Goal: Task Accomplishment & Management: Complete application form

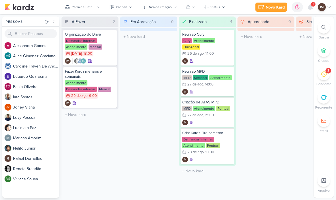
scroll to position [11, 0]
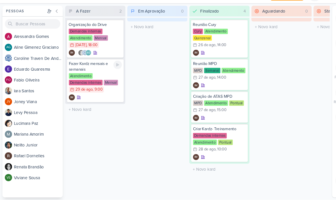
click at [111, 71] on icon at bounding box center [111, 72] width 3 height 3
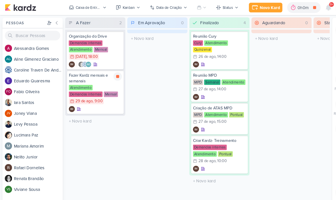
click at [256, 6] on div "Novo Kard" at bounding box center [255, 7] width 19 height 6
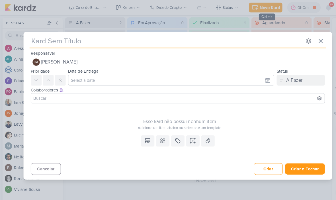
click at [304, 39] on icon at bounding box center [303, 38] width 3 height 3
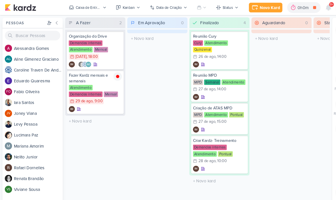
click at [251, 6] on div "Novo Kard" at bounding box center [255, 7] width 19 height 6
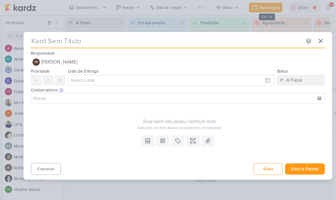
click at [241, 43] on input "text" at bounding box center [157, 39] width 258 height 10
type input "DU"
type input "D"
type input "S"
type input "SUBUR"
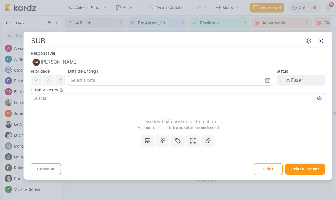
type input "SUBI"
type input "SUBIR V"
type input "SUBIR VUDE"
type input "SUBIR V"
type input "SUBIR VID"
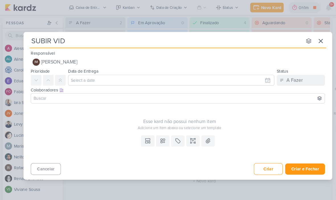
type input "SUBIR VIDE"
type input "SUBIR VÍDEOS"
type input "SUBIR VÍDEO"
type input "SUBIR VÍDEO E"
type input "SUBIR VÍDEO ESSE"
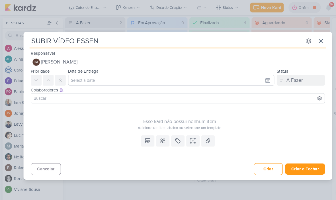
type input "SUBIR VÍDEO ESSENC"
type input "SUBIR VÍDEO ESSENCI"
type input "SUBIR VÍDEO ESSÊNCIA"
type input "SUBIR VÍDEO ESSÊNCIA CA"
type input "SUBIR VÍDEO ESSÊNCIA CAMPOLIM"
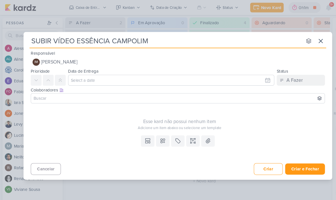
type input "SUBIR VÍDEO ESSÊNCIA CAMPOLIM"
type input "SUBIR VÍDEO ESSÊNCIA CAMPOLIM_"
click at [146, 40] on input "SUBIR VÍDEO ESSÊNCIA CAMPOLIM_" at bounding box center [157, 39] width 258 height 10
paste input "6709021"
type input "SUBIR VÍDEO ESSÊNCIA CAMPOLIM_6709021"
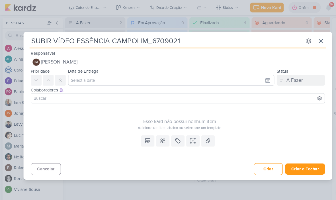
type input "SUBIR VÍDEO ESSÊNCIA CAMPOLIM_6709021_"
type input "SUBIR VÍDEO ESSÊNCIA CAMPOLIM_6709021_Ye"
type input "SUBIR VÍDEO ESSÊNCIA CAMPOLIM_6709021_Y"
type input "SUBIR VÍDEO ESSÊNCIA CAMPOLIM_6709021_YEE"
type input "SUBIR VÍDEO ESSÊNCIA CAMPOLIM_6709021_YEES"
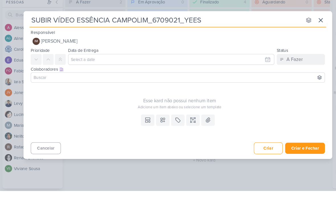
type input "SUBIR VÍDEO ESSÊNCIA CAMPOLIM_6709021_YEES"
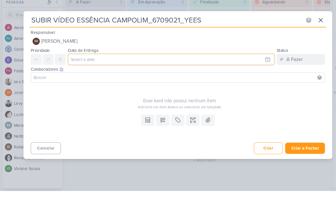
click at [231, 71] on input "text" at bounding box center [161, 76] width 195 height 10
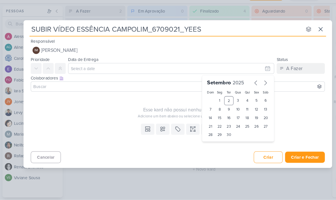
click at [235, 102] on div "4" at bounding box center [233, 106] width 9 height 9
type input "4 de setembro de 2025 às 23:59"
click at [205, 145] on select "00 01 02 03 04 05 06 07 08 09 10 11 12 13 14 15 16 17 18 19 20 21 22 23" at bounding box center [208, 148] width 8 height 7
select select "15"
type input "4 de setembro de 2025 às 15:59"
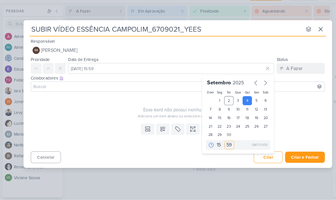
click at [216, 145] on select "00 05 10 15 20 25 30 35 40 45 50 55 59" at bounding box center [217, 148] width 8 height 7
select select "0"
type input "4 de setembro de 2025 às 15:00"
click at [150, 90] on input at bounding box center [167, 93] width 275 height 7
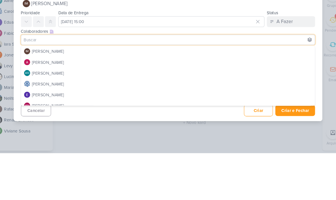
scroll to position [0, 0]
click at [297, 109] on button "[PERSON_NAME]" at bounding box center [168, 114] width 278 height 10
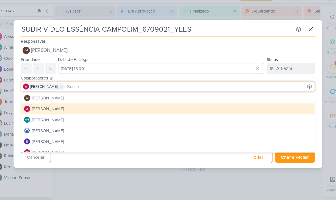
click at [119, 156] on div "SUBIR VÍDEO ESSÊNCIA CAMPOLIM_6709021_YEES nenhum grupo disponível esc Responsá…" at bounding box center [168, 100] width 292 height 140
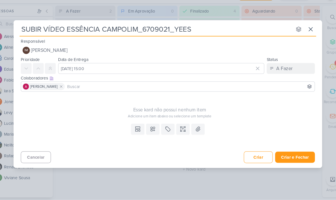
click at [151, 130] on icon at bounding box center [154, 133] width 6 height 6
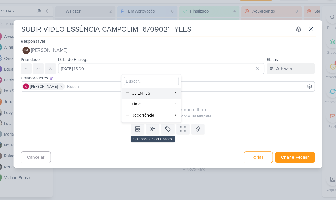
click at [145, 96] on div "CLIENTES" at bounding box center [153, 99] width 38 height 6
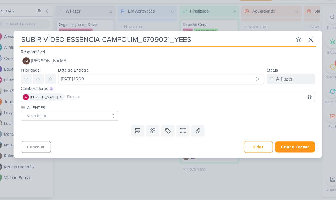
click at [75, 116] on button "-- selecionar --" at bounding box center [75, 120] width 92 height 9
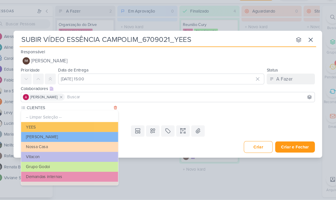
click at [80, 127] on button "YEES" at bounding box center [75, 131] width 92 height 9
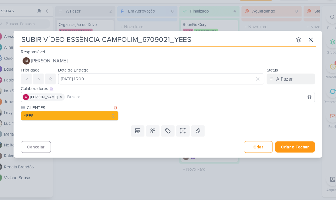
click at [151, 132] on icon at bounding box center [154, 135] width 6 height 6
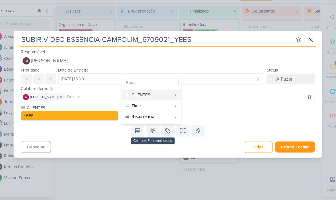
click at [154, 108] on div "Time" at bounding box center [153, 111] width 38 height 6
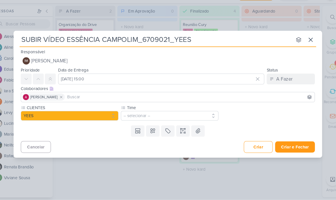
click at [162, 116] on button "-- selecionar --" at bounding box center [170, 120] width 92 height 9
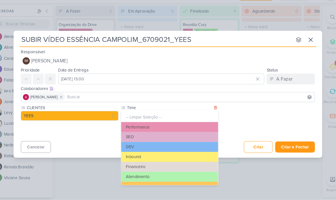
click at [153, 127] on button "Performance" at bounding box center [170, 131] width 92 height 9
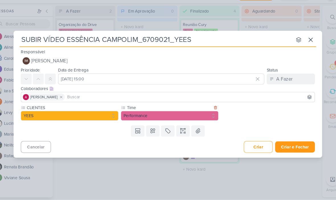
click at [152, 133] on icon at bounding box center [154, 135] width 4 height 4
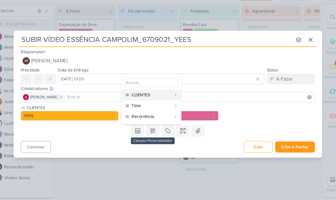
click at [154, 118] on div "Recorrência" at bounding box center [153, 121] width 38 height 6
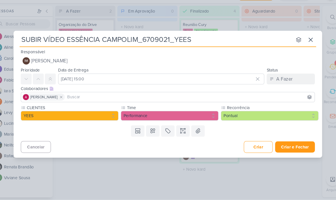
click at [180, 132] on icon at bounding box center [183, 135] width 6 height 6
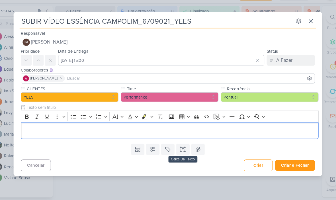
click at [88, 131] on p "Editor editing area: main" at bounding box center [170, 134] width 276 height 7
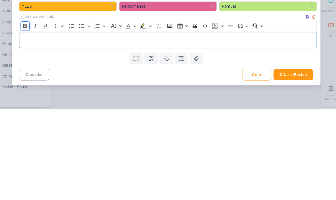
click at [30, 117] on button "Bold" at bounding box center [34, 121] width 9 height 9
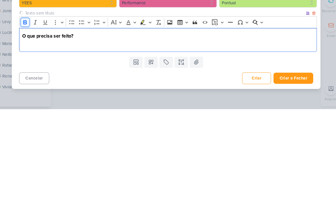
click at [32, 115] on icon "Editor toolbar" at bounding box center [35, 118] width 6 height 6
click at [102, 135] on p "Subir vídeo Essência Campolim (" at bounding box center [170, 138] width 276 height 7
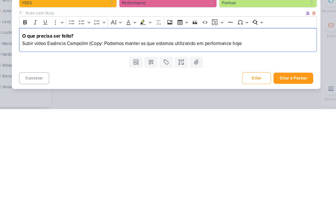
click at [94, 135] on p "Subir vídeo Essência Campolim (Copy: Podemos manter as que estamos utilizando e…" at bounding box center [170, 138] width 276 height 7
click at [91, 135] on p "Subir vídeo Essência Campolim (: Podemos manter as que estamos utilizando em pe…" at bounding box center [170, 138] width 276 height 7
click at [223, 135] on p "Subir vídeo Essência Campolim (Podemos manter as que estamos utilizando em perf…" at bounding box center [170, 138] width 276 height 7
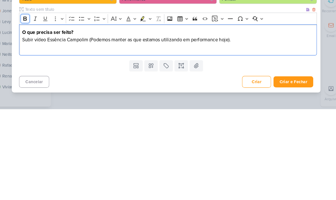
click at [32, 112] on icon "Editor toolbar" at bounding box center [35, 115] width 6 height 6
click at [32, 138] on p "Editor editing area: main" at bounding box center [170, 141] width 276 height 7
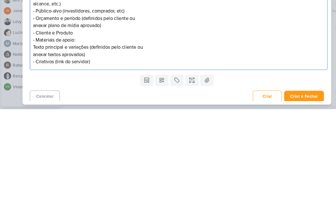
scroll to position [50, 0]
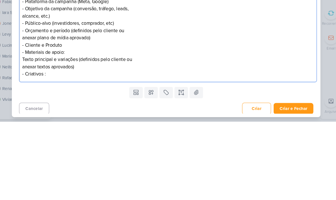
click at [51, 83] on p "- Plataforma da campanha (Meta, Google) - Objetivo da campanha (conversão, tráf…" at bounding box center [170, 120] width 276 height 75
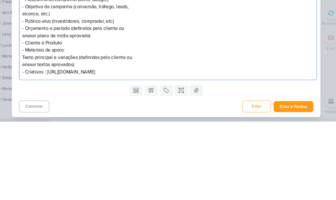
scroll to position [52, 0]
click at [225, 73] on div "O que precisa ser feito? Subir vídeo Essência Campolim (Podemos manter as que e…" at bounding box center [170, 108] width 282 height 105
click at [226, 81] on p "- Plataforma da campanha (Meta, Google) - Objetivo da campanha (conversão, tráf…" at bounding box center [170, 118] width 276 height 75
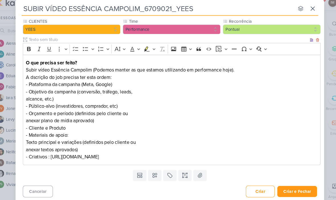
click at [300, 61] on p "O que precisa ser feito?" at bounding box center [170, 64] width 276 height 7
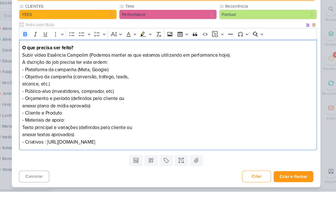
click at [315, 51] on div "SUBIR VÍDEO ESSÊNCIA CAMPOLIM_6709021_YEES nenhum grupo disponível esc Responsá…" at bounding box center [168, 100] width 336 height 200
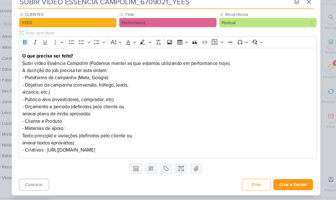
click at [88, 141] on p "- Plataforma da campanha (Meta, Google) - Objetivo da campanha (conversão, tráf…" at bounding box center [170, 118] width 276 height 75
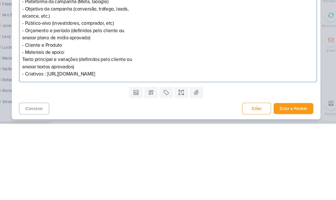
click at [44, 81] on p "- Plataforma da campanha (Meta, Google) - Objetivo da campanha (conversão, tráf…" at bounding box center [170, 118] width 276 height 75
click at [241, 81] on p "- Plataforma da campanha (Meta, Google) - Objetivo da campanha (conversão, tráf…" at bounding box center [170, 118] width 276 height 75
click at [311, 60] on div "SUBIR VÍDEO ESSÊNCIA CAMPOLIM_6709021_YEES nenhum grupo disponível esc Responsá…" at bounding box center [168, 100] width 336 height 200
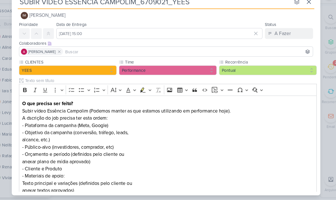
scroll to position [7, 0]
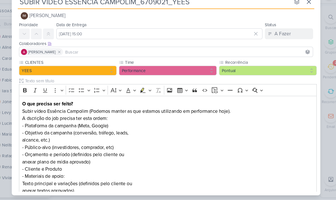
click at [65, 58] on icon at bounding box center [67, 60] width 4 height 4
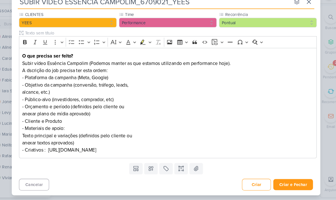
click at [278, 180] on button "Criar e Fechar" at bounding box center [289, 185] width 38 height 11
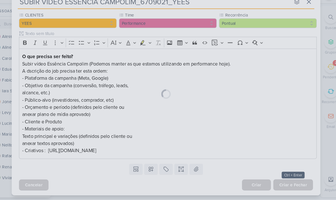
scroll to position [52, 0]
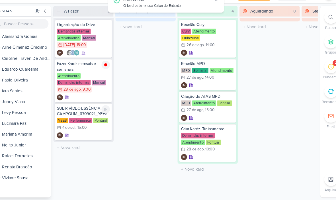
click at [94, 136] on div "IM" at bounding box center [90, 139] width 50 height 6
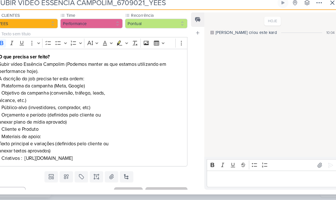
scroll to position [52, 0]
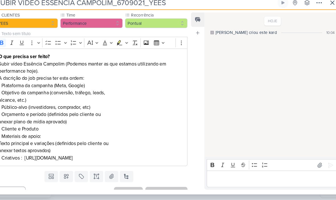
click at [102, 148] on p "- Plataforma da campanha (Meta, Google) - Objetivo da campanha (conversão, tráf…" at bounding box center [97, 126] width 175 height 75
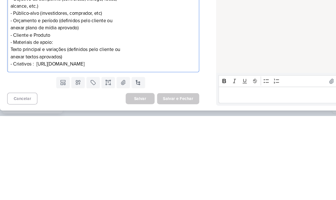
scroll to position [69, 0]
click at [85, 79] on p "- Plataforma da campanha (Meta, Google) - Objetivo da campanha (conversão, tráf…" at bounding box center [97, 116] width 175 height 75
click at [86, 79] on p "- Plataforma da campanha (Meta, Google) - Objetivo da campanha (conversão, tráf…" at bounding box center [97, 116] width 175 height 75
click at [87, 79] on p "- Plataforma da campanha (Meta, Google) - Objetivo da campanha (conversão, tráf…" at bounding box center [97, 116] width 175 height 75
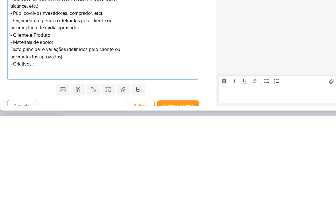
click at [10, 154] on p "Editor editing area: main" at bounding box center [97, 157] width 175 height 7
click at [184, 79] on p "- Plataforma da campanha (Meta, Google) - Objetivo da campanha (conversão, tráf…" at bounding box center [97, 116] width 175 height 75
click at [193, 54] on div "Feed Atrelar email Solte o email para atrelar ao kard" at bounding box center [198, 107] width 13 height 168
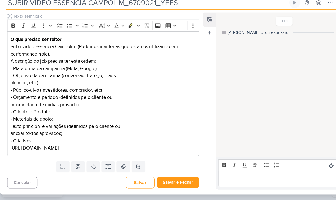
scroll to position [69, 0]
click at [80, 66] on p "A dscrição do job precisa ter esta ordem:" at bounding box center [97, 69] width 175 height 7
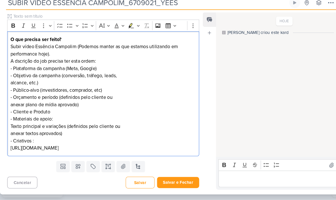
click at [82, 66] on p "A dscrição do job precisa ter esta ordem:" at bounding box center [97, 69] width 175 height 7
click at [89, 66] on p "A dscrição do job precisa ter esta ordem:" at bounding box center [97, 69] width 175 height 7
click at [90, 66] on p "A dscrição do job precisa ter esta ordem:" at bounding box center [97, 69] width 175 height 7
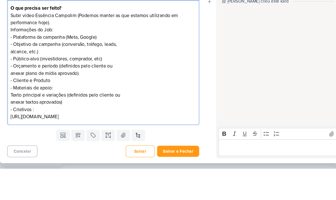
click at [41, 66] on p "Informações do Job:" at bounding box center [97, 69] width 175 height 7
click at [40, 66] on p "Informações do Job:" at bounding box center [97, 69] width 175 height 7
click at [43, 66] on p "Informações do Job:" at bounding box center [97, 69] width 175 height 7
click at [260, 55] on div "HOJE Isabella criou este kard 10:04" at bounding box center [267, 91] width 126 height 136
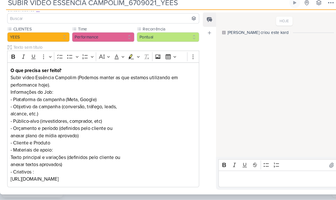
scroll to position [40, 0]
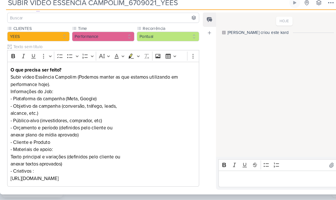
click at [42, 94] on p "Informações do Job:" at bounding box center [97, 97] width 175 height 7
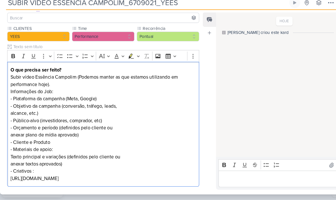
click at [43, 94] on p "Informações do Job:" at bounding box center [97, 97] width 175 height 7
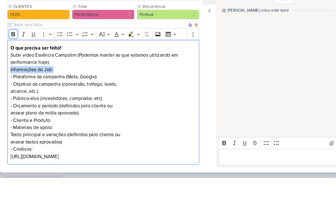
click at [12, 60] on button "Bold" at bounding box center [12, 64] width 9 height 9
click at [99, 94] on p "Informações do Job:" at bounding box center [97, 97] width 175 height 7
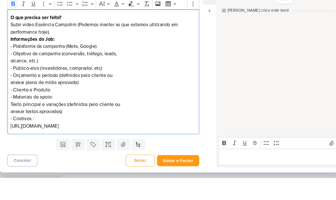
scroll to position [69, 0]
click at [229, 64] on div "HOJE Isabella criou este kard 10:04" at bounding box center [267, 91] width 126 height 136
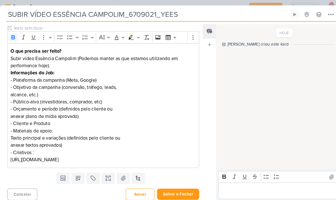
click at [61, 44] on div "O que precisa ser feito? Subir vídeo Essência Campolim (Podemos manter as que e…" at bounding box center [98, 100] width 182 height 118
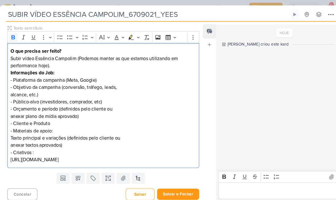
scroll to position [0, 0]
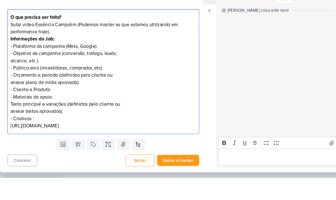
click at [208, 43] on div "HOJE Isabella criou este kard 10:04" at bounding box center [267, 91] width 126 height 136
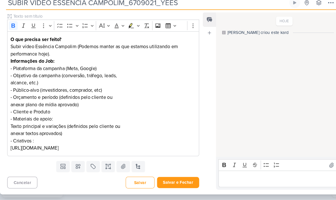
click at [40, 103] on p "- Plataforma da campanha (Meta, Google) - Objetivo da campanha (conversão, tráf…" at bounding box center [97, 109] width 175 height 75
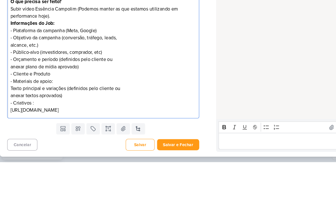
click at [41, 72] on p "- Plataforma da campanha (Meta, Google) - Objetivo da campanha (conversão, tráf…" at bounding box center [97, 109] width 175 height 75
click at [42, 72] on p "- Plataforma da campanha (Meta, Google) - Objetivo da campanha (conversão, tráf…" at bounding box center [97, 109] width 175 height 75
click at [28, 72] on p "- Plataforma da campanha (Meta, Google) - Objetivo da campanha (conversão, tráf…" at bounding box center [97, 109] width 175 height 75
click at [27, 72] on p "- Plataforma da campanha (Meta, Google) - Objetivo da campanha (conversão, tráf…" at bounding box center [97, 109] width 175 height 75
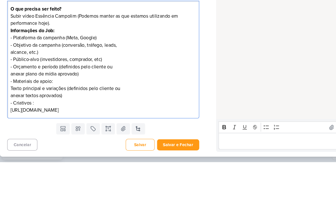
scroll to position [62, 0]
click at [241, 56] on div "HOJE Isabella criou este kard 10:04" at bounding box center [267, 91] width 126 height 136
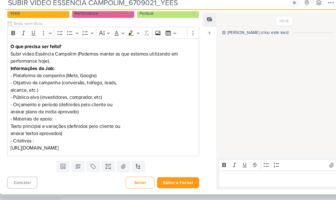
click at [175, 178] on button "Salvar e Fechar" at bounding box center [169, 183] width 40 height 11
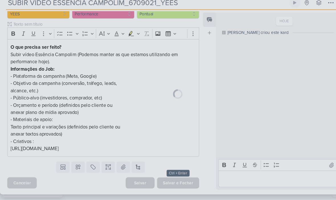
scroll to position [61, 0]
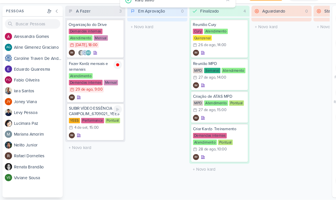
click at [93, 136] on div "IM" at bounding box center [90, 139] width 50 height 6
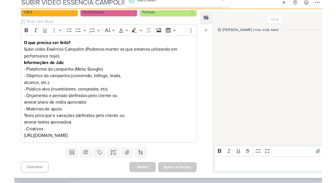
scroll to position [62, 0]
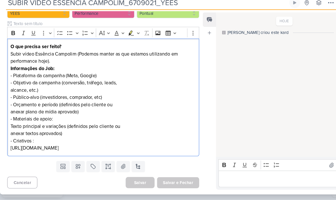
click at [60, 148] on p "https://drive.google.com/drive/folders/1GpFYm6UlPGeOOpjG4G02spJ9z-4KYUF4" at bounding box center [97, 151] width 175 height 7
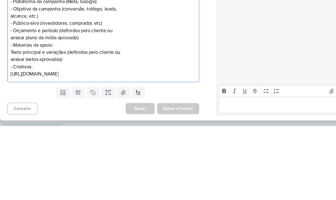
click at [105, 148] on p "https://drive.google.com/drive/folders/1GpFYm6UlPGeOOpjG4G02spJ9z-4KYUF4" at bounding box center [97, 151] width 175 height 7
click at [107, 148] on p "https://drive.google.com/drive/folders/1GpFYm6UlPGeOOpjG4G02spJ9z-4KYUF4" at bounding box center [97, 151] width 175 height 7
copy p "https://drive.google.com/drive/folders/1GpFYm6UlPGeOOpjG4G02spJ9z-4KYUF4"
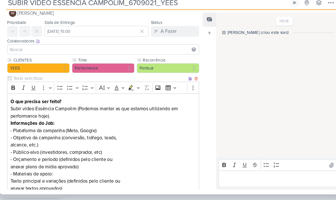
scroll to position [9, 0]
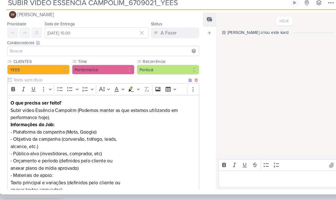
click at [120, 20] on button "IM Isabella Machado Guimarães" at bounding box center [98, 25] width 182 height 10
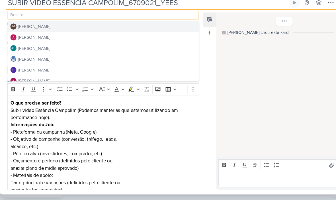
click at [68, 62] on button "[PERSON_NAME]" at bounding box center [97, 67] width 181 height 10
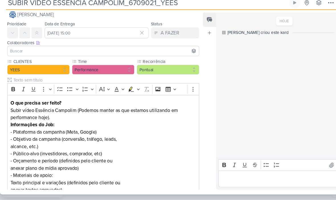
click at [60, 56] on input at bounding box center [97, 59] width 179 height 7
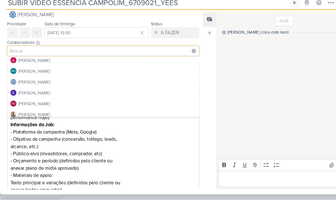
scroll to position [11, 0]
click at [85, 20] on button "[PERSON_NAME]" at bounding box center [98, 25] width 182 height 10
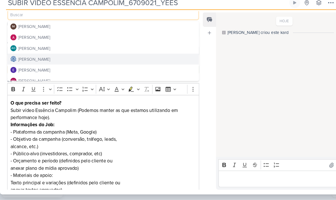
click at [73, 41] on button "[PERSON_NAME]" at bounding box center [97, 46] width 181 height 10
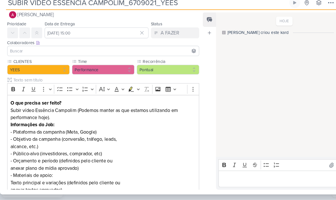
click at [68, 56] on input at bounding box center [97, 59] width 179 height 7
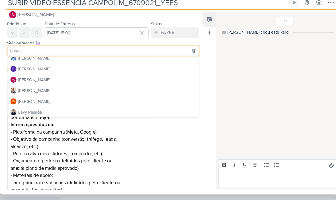
scroll to position [36, 0]
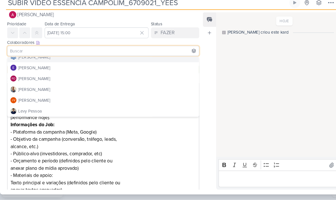
click at [94, 60] on button "[PERSON_NAME]" at bounding box center [97, 65] width 181 height 10
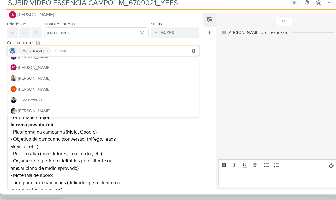
scroll to position [47, 0]
click at [63, 80] on button "[PERSON_NAME]" at bounding box center [97, 85] width 181 height 10
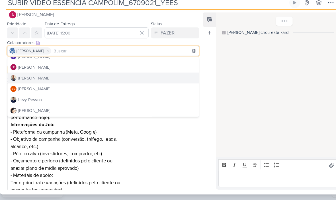
click at [65, 80] on button "[PERSON_NAME]" at bounding box center [97, 85] width 181 height 10
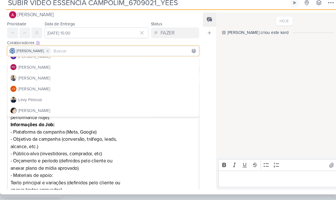
click at [98, 80] on button "[PERSON_NAME]" at bounding box center [97, 85] width 181 height 10
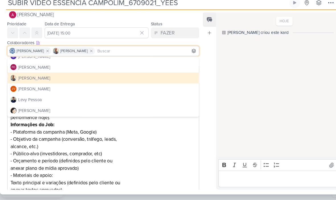
click at [203, 98] on div "Feed Atrelar email Solte o email para atrelar ao kard" at bounding box center [198, 107] width 13 height 168
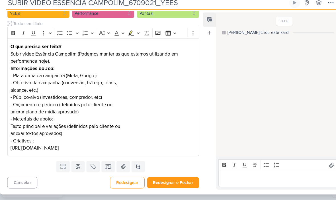
scroll to position [62, 0]
click at [174, 178] on button "Redesignar e Fechar" at bounding box center [163, 183] width 49 height 11
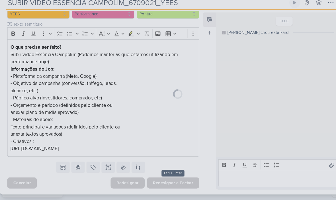
scroll to position [61, 0]
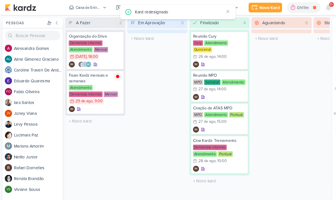
click at [90, 7] on div "Caixa de Entrada" at bounding box center [84, 7] width 24 height 5
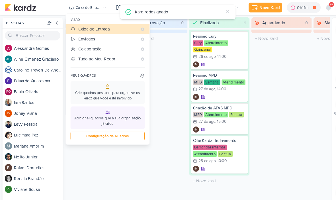
click at [107, 35] on div "Enviados" at bounding box center [102, 37] width 56 height 6
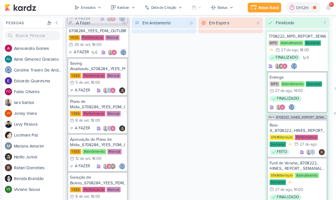
scroll to position [74, 0]
click at [311, 7] on icon at bounding box center [310, 7] width 5 height 5
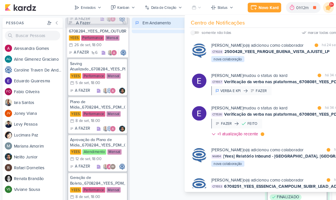
click at [264, 46] on div "Caroline Traven De Andrade o(a) adicionou como colaborador" at bounding box center [244, 43] width 88 height 6
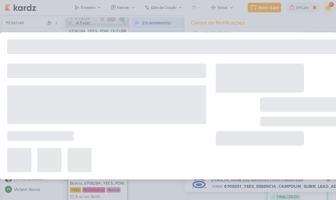
type input "2500428_YEES_PARQUE_BUENA_VISTA_AJUSTE_LP"
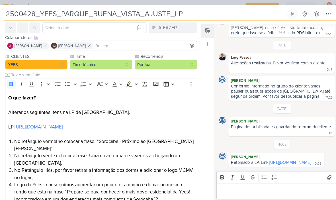
scroll to position [25, 0]
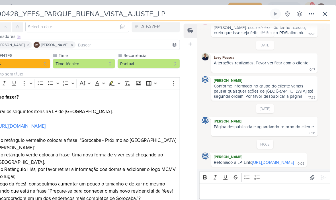
click at [322, 14] on icon at bounding box center [325, 13] width 7 height 7
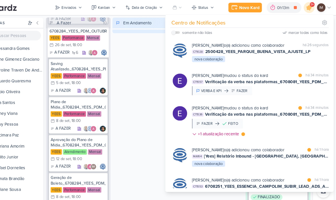
click at [254, 70] on div "Eduardo Quaresma mudou o status do kard marcar como lida há 34 minutos CT1557 V…" at bounding box center [255, 79] width 154 height 31
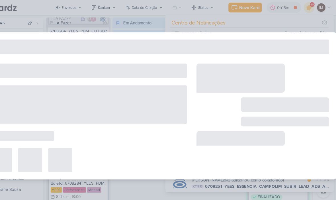
click at [241, 63] on div at bounding box center [246, 73] width 84 height 27
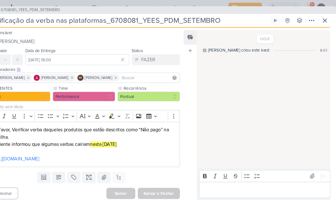
click at [322, 19] on icon at bounding box center [325, 19] width 7 height 7
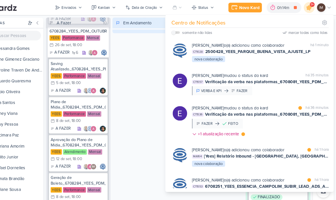
click at [260, 64] on div "Caroline Traven De Andrade o(a) adicionou como colaborador marcar como não lida…" at bounding box center [255, 49] width 154 height 29
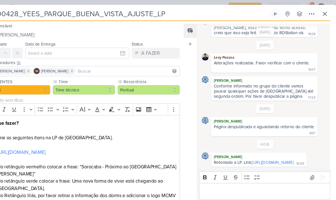
scroll to position [44, 0]
click at [322, 12] on icon at bounding box center [325, 13] width 7 height 7
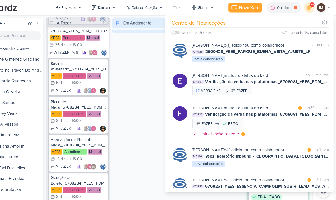
click at [134, 84] on div "Em Andamento 0" at bounding box center [155, 107] width 61 height 181
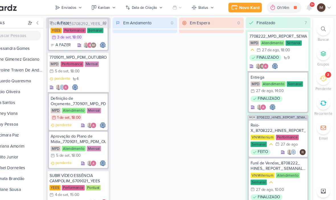
scroll to position [1282, 0]
click at [76, 164] on div "SUBIR VÍDEO ESSÊNCIA CAMPOLIM_6709021_YEES" at bounding box center [92, 169] width 54 height 10
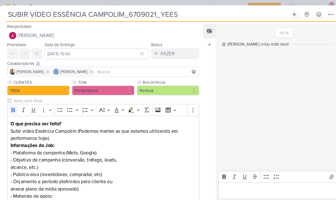
click at [111, 15] on input "SUBIR VÍDEO ESSÊNCIA CAMPOLIM_6709021_YEES" at bounding box center [139, 14] width 267 height 10
click at [111, 12] on input "SUBIR VÍDEO ESSÊNCIA CAMPOLIM_6709021_YEES" at bounding box center [139, 14] width 267 height 10
click at [108, 12] on input "SUBIR VÍDEO ESSÊNCIA CAMPOLIM_6709021_YEES" at bounding box center [139, 14] width 267 height 10
click at [103, 13] on input "SUBIR VÍDEO ESSÊNCIA CAMPOLIM_6709021_YEES" at bounding box center [139, 14] width 267 height 10
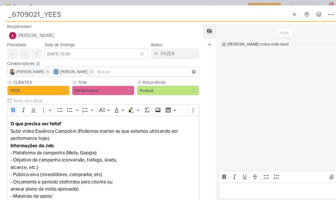
click at [16, 17] on input "_6709021_YEES" at bounding box center [139, 14] width 267 height 10
click at [68, 13] on input "6709021_YEES" at bounding box center [139, 14] width 267 height 10
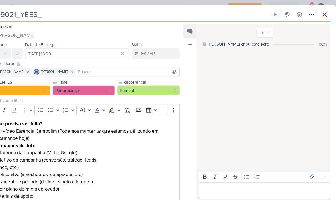
type input "6709021_YEES_"
click at [324, 15] on icon at bounding box center [325, 13] width 3 height 3
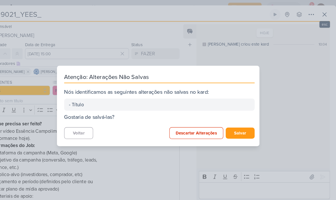
click at [194, 125] on button "Descartar Alterações" at bounding box center [204, 125] width 51 height 11
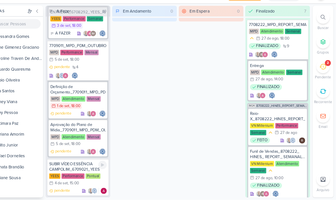
click at [76, 164] on div "SUBIR VÍDEO ESSÊNCIA CAMPOLIM_6709021_YEES" at bounding box center [92, 169] width 54 height 10
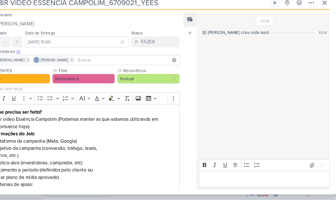
click at [310, 10] on icon at bounding box center [313, 13] width 7 height 7
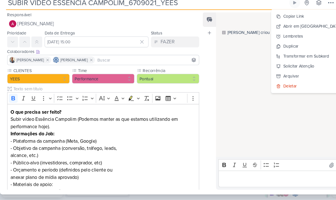
click at [288, 24] on div "Copiar Link" at bounding box center [278, 27] width 20 height 6
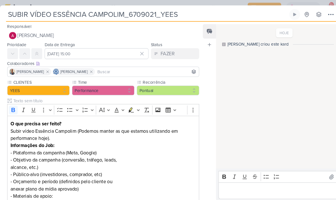
click at [142, 13] on input "SUBIR VÍDEO ESSÊNCIA CAMPOLIM_6709021_YEES" at bounding box center [139, 14] width 267 height 10
click at [139, 12] on input "SUBIR VÍDEO ESSÊNCIA CAMPOLIM_6709021_YEES" at bounding box center [139, 14] width 267 height 10
click at [127, 15] on input "SUBIR VÍDEO ESSÊNCIA CAMPOLIM_6709021_YEES" at bounding box center [139, 14] width 267 height 10
click at [162, 13] on input "SUBIR VÍDEO ESSÊNCIA CAMPOLIM_6709021_YEES" at bounding box center [139, 14] width 267 height 10
click at [161, 13] on input "SUBIR VÍDEO ESSÊNCIA CAMPOLIM_6709021_YEES" at bounding box center [139, 14] width 267 height 10
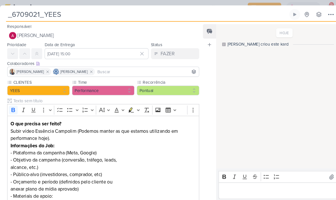
click at [16, 12] on input "_6709021_YEES" at bounding box center [139, 14] width 267 height 10
click at [68, 17] on input "6709021_YEES" at bounding box center [139, 14] width 267 height 10
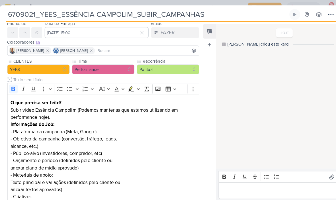
scroll to position [20, 0]
click at [149, 13] on input "6709021_YEES_ESSÊNCIA CAMPOLIM_SUBIR_CAMPANHAS" at bounding box center [139, 14] width 267 height 10
click at [153, 11] on input "6709021_YEES_ESSÊNCIA CAMPOLIM_SUBIR_CAMPANHAS" at bounding box center [139, 14] width 267 height 10
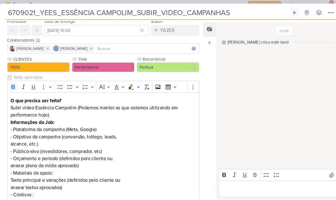
scroll to position [6, 0]
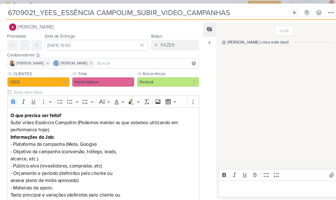
type input "6709021_YEES_ESSÊNCIA CAMPOLIM_SUBIR_VIDEO_CAMPANHAS"
click at [110, 23] on button "[PERSON_NAME]" at bounding box center [98, 27] width 182 height 10
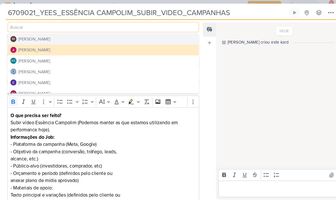
click at [137, 39] on button "IM Isabella Machado Guimarães" at bounding box center [97, 38] width 181 height 10
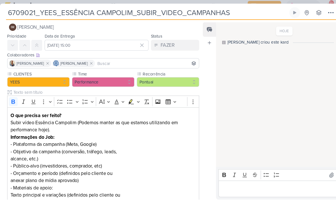
click at [88, 60] on icon at bounding box center [86, 62] width 4 height 4
click at [43, 60] on icon at bounding box center [45, 62] width 4 height 4
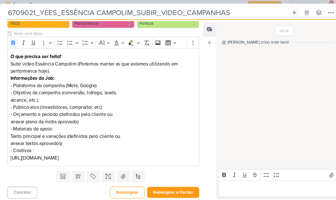
click at [170, 180] on button "Redesignar e Fechar" at bounding box center [163, 183] width 49 height 11
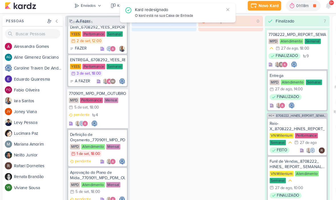
scroll to position [1246, 0]
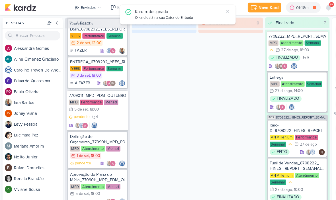
click at [89, 7] on div "Enviados" at bounding box center [84, 7] width 14 height 5
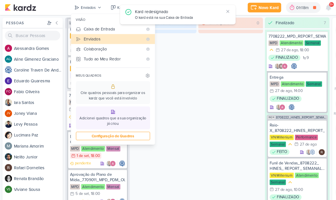
click at [98, 27] on div "Caixa de Entrada" at bounding box center [107, 28] width 56 height 6
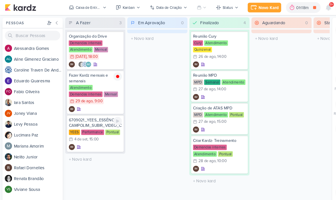
click at [97, 135] on div "6709021_YEES_ESSÊNCIA CAMPOLIM_SUBIR_VIDEO_CAMPANHAS YEES Performance Pontual 4…" at bounding box center [90, 126] width 54 height 35
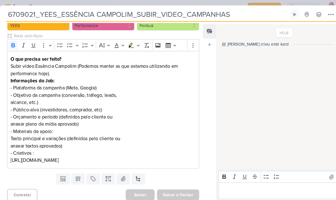
click at [76, 61] on p "Subir vídeo Essência Campolim (Podemos manter as que estamos utilizando em perf…" at bounding box center [97, 66] width 175 height 14
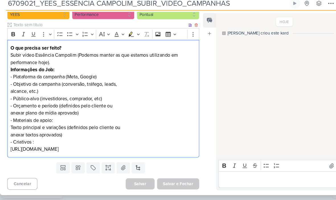
click at [36, 59] on p "Subir vídeo Essência Campolim (Podemos manter as que estamos utilizando em perf…" at bounding box center [97, 66] width 175 height 14
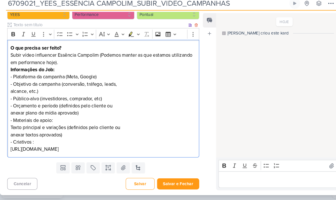
click at [92, 59] on p "Subir vídeo influencer Essência Campolim (Podemos manter as que estamos utiliza…" at bounding box center [97, 66] width 175 height 14
click at [94, 59] on p "Subir vídeo influencer Essência Campolim (Podemos manter as que estamos utiliza…" at bounding box center [97, 66] width 175 height 14
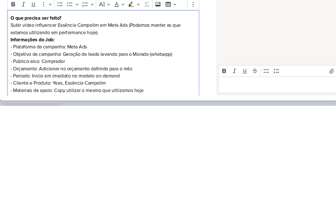
scroll to position [0, 0]
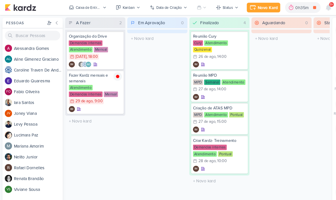
click at [81, 9] on div "Caixa de Entrada" at bounding box center [84, 7] width 24 height 5
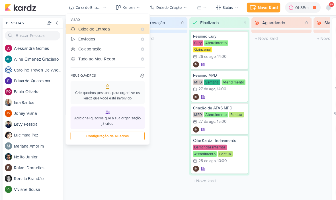
click at [76, 40] on div "Enviados" at bounding box center [102, 37] width 56 height 6
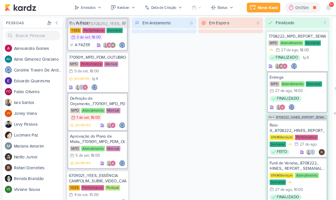
scroll to position [1282, 0]
click at [89, 166] on div "6709021_YEES_ESSÊNCIA CAMPOLIM_SUBIR_VIDEO_CAMPANHAS" at bounding box center [92, 169] width 54 height 10
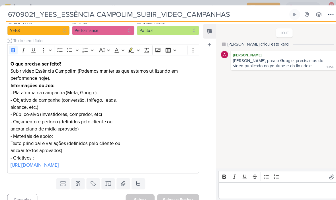
scroll to position [57, 0]
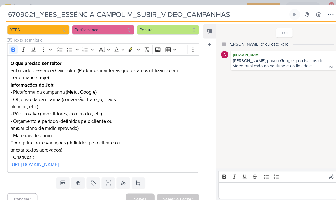
click at [11, 91] on p "- Plataforma da campanha (Meta, Google) - Objetivo da campanha (conversão, tráf…" at bounding box center [97, 118] width 175 height 68
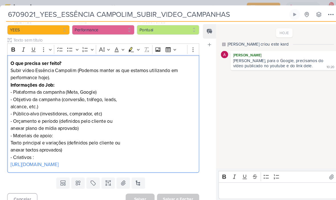
click at [15, 87] on p "- Plataforma da campanha (Meta, Google) - Objetivo da campanha (conversão, tráf…" at bounding box center [97, 118] width 175 height 68
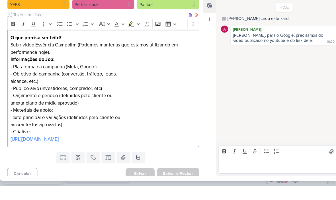
click at [12, 84] on p "- Plataforma da campanha (Meta, Google) - Objetivo da campanha (conversão, tráf…" at bounding box center [97, 118] width 175 height 68
click at [13, 84] on p "- Plataforma da campanha (Meta, Google) - Objetivo da campanha (conversão, tráf…" at bounding box center [97, 118] width 175 height 68
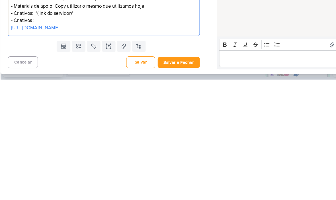
scroll to position [0, 0]
click at [179, 178] on button "Salvar e Fechar" at bounding box center [169, 183] width 40 height 11
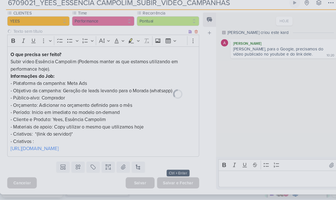
scroll to position [54, 0]
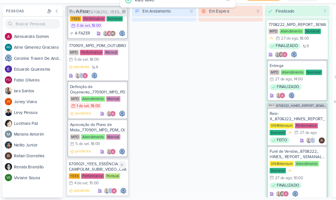
click at [91, 164] on div "6709021_YEES_ESSÊNCIA CAMPOLIM_SUBIR_VIDEO_CAMPANHAS" at bounding box center [92, 169] width 54 height 10
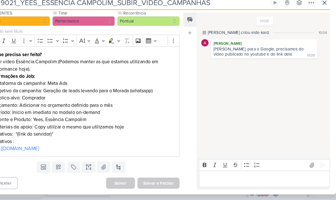
scroll to position [0, 0]
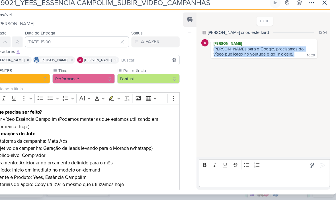
copy div "Carol, para o Google, precisamos do vídeo publicado no youtube e do link dele."
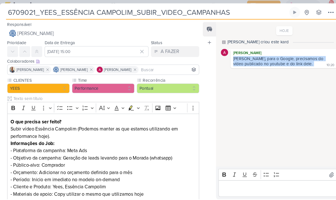
click at [231, 10] on input "6709021_YEES_ESSÊNCIA CAMPOLIM_SUBIR_VIDEO_CAMPANHAS" at bounding box center [139, 14] width 267 height 10
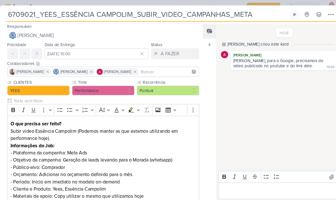
click at [241, 58] on div "Carol, para o Google, precisamos do vídeo publicado no youtube e do link dele." at bounding box center [264, 60] width 86 height 10
click at [242, 15] on input "6709021_YEES_ESSÊNCIA CAMPOLIM_SUBIR_VIDEO_CAMPANHAS_META" at bounding box center [139, 14] width 267 height 10
type input "6709021_YEES_ESSÊNCIA CAMPOLIM_SUBIR_VIDEO_CAMPANHAS"
click at [295, 66] on div "Alessandra Gomes Carol, para o Google, precisamos do vídeo publicado no youtube…" at bounding box center [268, 57] width 101 height 18
click at [229, 175] on div "Editor editing area: main" at bounding box center [269, 180] width 124 height 16
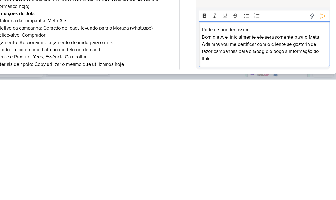
click at [230, 150] on p "Pode responder assim:" at bounding box center [268, 153] width 118 height 7
click at [209, 156] on p "Bom dia Ale, inicialmente ele será somente para o Meta Ads mas vou me certifica…" at bounding box center [268, 169] width 118 height 27
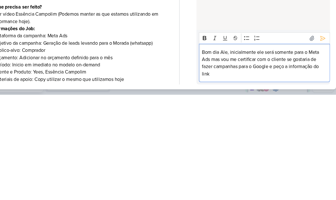
click at [239, 23] on div "HOJE Isabella criou este kard 10:04 Alessandra Gomes Carol, para o Google, prec…" at bounding box center [267, 80] width 126 height 115
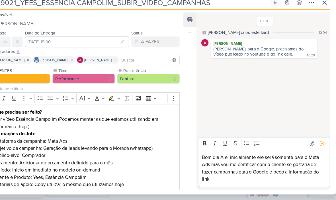
click at [209, 156] on p "Bom dia Ale, inicialmente ele será somente para o Meta Ads mas vou me certifica…" at bounding box center [268, 169] width 118 height 27
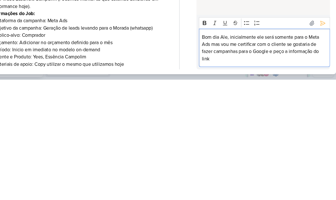
click at [209, 156] on p "Bom dia Ale, inicialmente ele será somente para o Meta Ads mas vou me certifica…" at bounding box center [268, 169] width 118 height 27
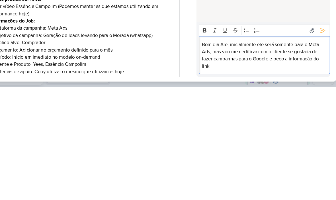
click at [272, 23] on div "HOJE Isabella criou este kard 10:04 Alessandra Gomes Carol, para o Google, prec…" at bounding box center [267, 80] width 126 height 115
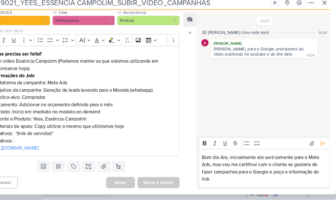
click at [157, 178] on div "Salvar e Fechar Ctrl + Enter" at bounding box center [169, 183] width 40 height 11
click at [231, 156] on p "Bom dia Ale, inicialmente ele será somente para o Meta Ads, mas vou me certific…" at bounding box center [268, 169] width 118 height 27
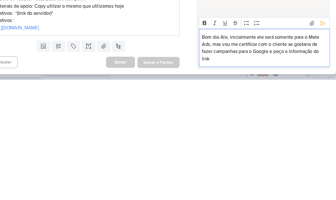
click at [321, 144] on icon at bounding box center [324, 147] width 6 height 6
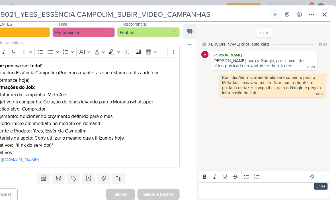
click at [324, 14] on icon at bounding box center [325, 13] width 3 height 3
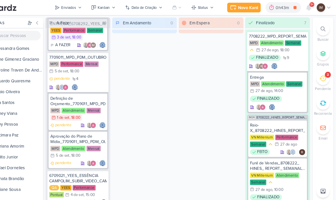
scroll to position [1282, 0]
click at [65, 164] on div "6709021_YEES_ESSÊNCIA CAMPOLIM_SUBIR_VIDEO_CAMPANHAS" at bounding box center [92, 169] width 54 height 10
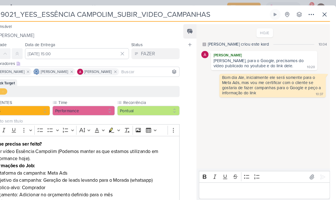
click at [322, 15] on icon at bounding box center [325, 13] width 7 height 7
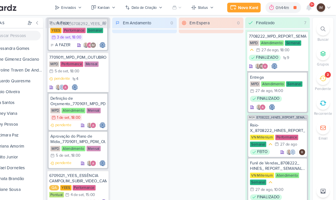
click at [244, 7] on div "Novo Kard" at bounding box center [253, 7] width 19 height 6
click at [0, 0] on div at bounding box center [0, 0] width 0 height 0
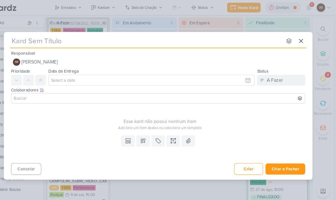
click at [28, 36] on input "text" at bounding box center [157, 39] width 258 height 10
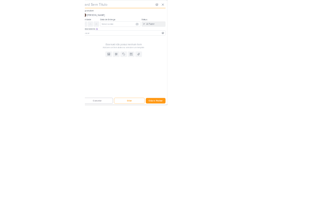
scroll to position [0, 0]
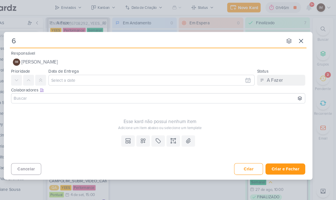
type input "67"
type input "6709"
type input "67090"
type input "6709011"
type input "6709011_"
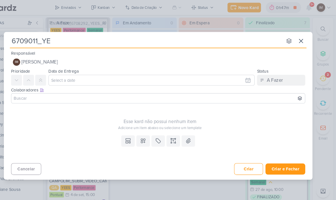
type input "6709011_YEE"
type input "6709011_YEES"
type input "6709011_YEES_"
type input "6709011_YEES_LP"
type input "6709011_YEES_LP M"
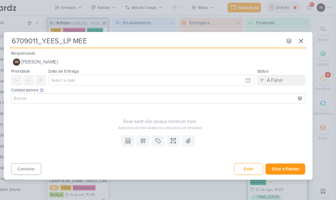
type input "6709011_YEES_LP MEET"
type input "6709011_YEES_LP MEETING"
type input "6709011_YEES_LP MEETING _"
type input "6709011_YEES_LP MEETING"
type input "6709011_YEES_LP MEETING_"
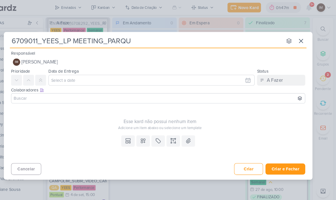
type input "6709011_YEES_LP MEETING_PARQUE"
type input "6709011_YEES_LP MEETING_PARQUE B"
type input "6709011_YEES_LP MEETING_PARQUE BUENA V"
type input "6709011_YEES_LP MEETING_PARQUE BUENA VISTA"
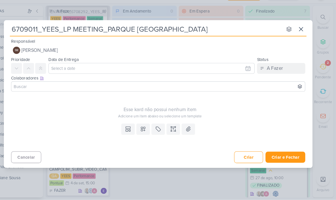
type input "6709011_YEES_LP MEETING_PARQUE BUENA VISTA"
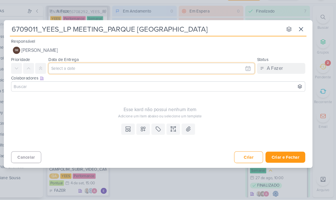
click at [194, 71] on input "text" at bounding box center [161, 76] width 195 height 10
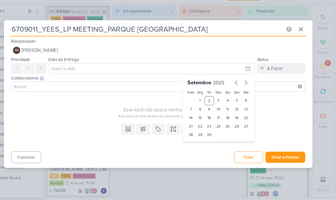
click at [238, 102] on div "5" at bounding box center [242, 106] width 9 height 9
type input "5 de setembro de 2025 às 23:59"
click at [204, 145] on select "00 01 02 03 04 05 06 07 08 09 10 11 12 13 14 15 16 17 18 19 20 21 22 23" at bounding box center [208, 148] width 8 height 7
select select "18"
type input "5 de setembro de 2025 às 18:59"
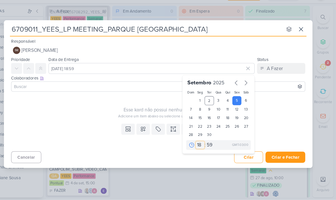
click at [204, 145] on select "00 01 02 03 04 05 06 07 08 09 10 11 12 13 14 15 16 17 18 19 20 21 22 23" at bounding box center [208, 148] width 8 height 7
select select "15"
type input "5 de setembro de 2025 às 15:59"
click at [213, 145] on select "00 05 10 15 20 25 30 35 40 45 50 55 59" at bounding box center [217, 148] width 8 height 7
select select "0"
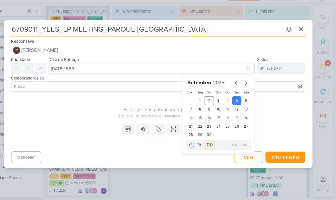
type input "5 de setembro de 2025 às 15:00"
click at [149, 100] on div "Esse kard não possui nenhum item Adicione um item abaixo ou selecione um templa…" at bounding box center [170, 111] width 282 height 23
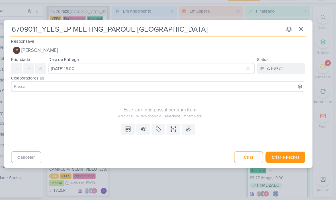
click at [148, 128] on button at bounding box center [154, 133] width 13 height 10
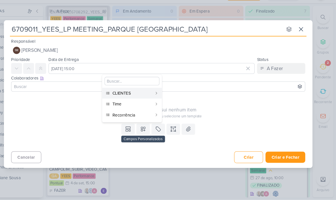
click at [135, 96] on div "CLIENTES" at bounding box center [144, 99] width 38 height 6
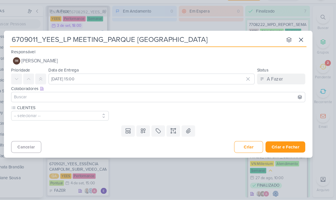
click at [33, 116] on button "-- selecionar --" at bounding box center [75, 120] width 92 height 9
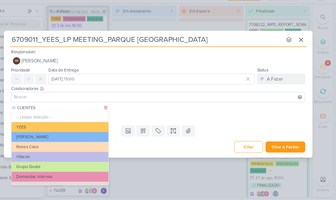
click at [29, 117] on button "-- Limpar Seleção --" at bounding box center [75, 121] width 92 height 9
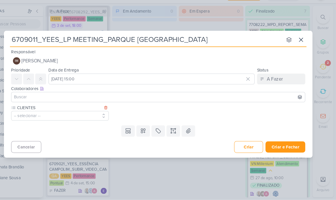
click at [148, 130] on button at bounding box center [154, 135] width 13 height 10
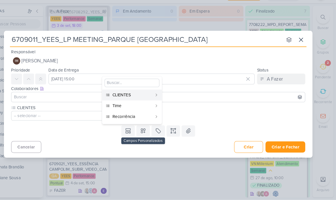
click at [29, 116] on button "-- selecionar --" at bounding box center [75, 120] width 92 height 9
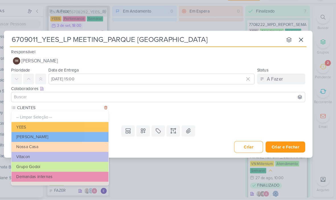
click at [29, 127] on button "YEES" at bounding box center [75, 131] width 92 height 9
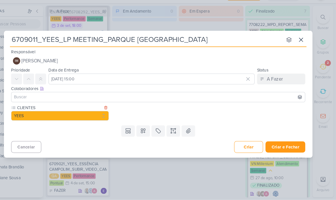
click at [148, 130] on button at bounding box center [154, 135] width 13 height 10
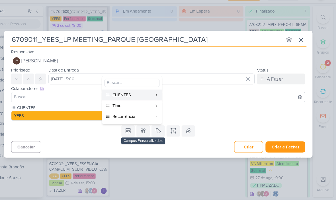
click at [135, 108] on div "Time" at bounding box center [144, 111] width 38 height 6
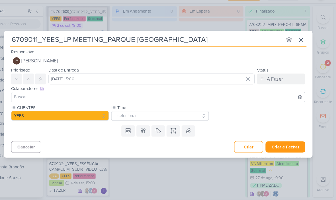
click at [143, 116] on button "-- selecionar --" at bounding box center [170, 120] width 92 height 9
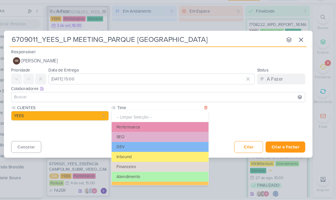
click at [143, 127] on button "Performance" at bounding box center [170, 131] width 92 height 9
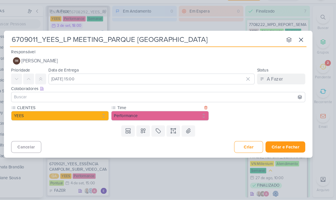
click at [151, 132] on icon at bounding box center [154, 135] width 6 height 6
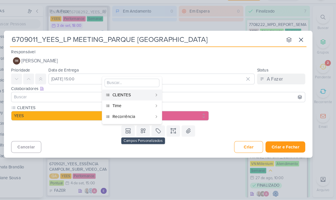
click at [137, 118] on div "Recorrência" at bounding box center [144, 121] width 38 height 6
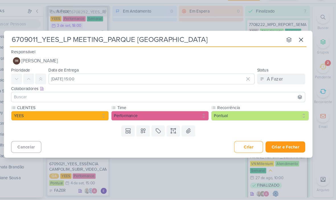
click at [218, 116] on button "Pontual" at bounding box center [264, 120] width 92 height 9
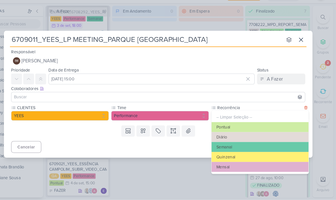
click at [221, 127] on button "Pontual" at bounding box center [265, 131] width 92 height 9
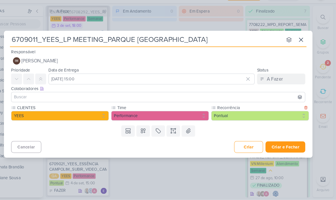
click at [180, 132] on icon at bounding box center [183, 135] width 6 height 6
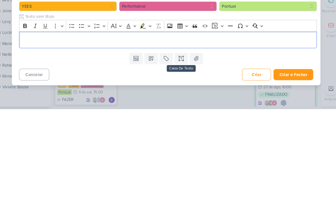
click at [29, 127] on div "Editor editing area: main" at bounding box center [170, 135] width 282 height 16
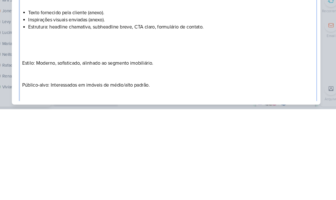
scroll to position [48, 0]
click at [68, 140] on p "Editor editing area: main" at bounding box center [170, 147] width 276 height 14
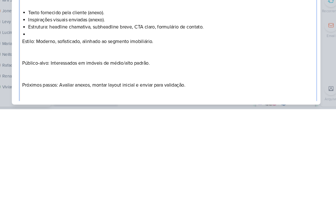
click at [35, 140] on p "Editor editing area: main" at bounding box center [170, 147] width 276 height 14
click at [131, 133] on p "Estilo: Moderno, sofisticado, alinhado ao segmento imobiliário." at bounding box center [170, 136] width 276 height 7
click at [59, 126] on li "Editor editing area: main" at bounding box center [173, 129] width 270 height 7
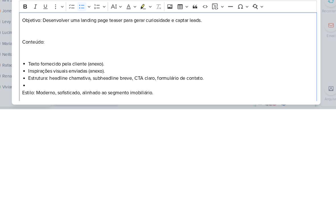
scroll to position [0, 0]
click at [86, 101] on icon "Editor toolbar" at bounding box center [88, 102] width 5 height 3
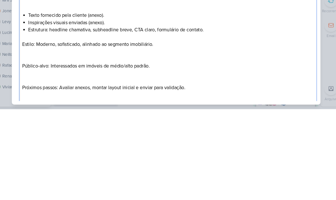
scroll to position [47, 0]
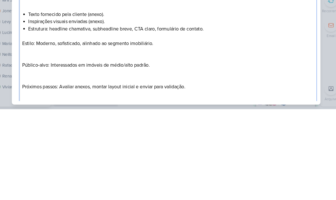
click at [32, 135] on p "Estilo: Moderno, sofisticado, alinhado ao segmento imobiliário." at bounding box center [170, 138] width 276 height 7
click at [32, 155] on p "Público-alvo: Interessados em imóveis de médio/alto padrão." at bounding box center [170, 158] width 276 height 7
click at [29, 63] on div "Objetivo: Desenvolver uma landing page teaser para gerar curiosidade e captar l…" at bounding box center [170, 131] width 282 height 139
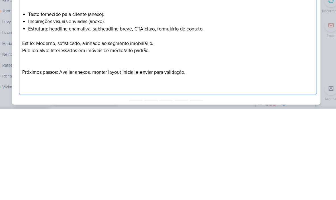
click at [29, 67] on div "Objetivo: Desenvolver uma landing page teaser para gerar curiosidade e captar l…" at bounding box center [170, 124] width 282 height 125
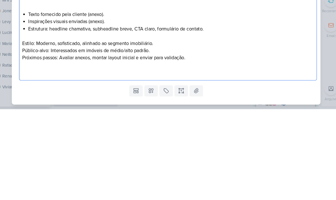
click at [32, 135] on p "Estilo: Moderno, sofisticado, alinhado ao segmento imobiliário." at bounding box center [170, 138] width 276 height 7
click at [125, 135] on p "Estilo: Moderno, sofisticado, alinhado ao segmento imobiliário." at bounding box center [170, 138] width 276 height 7
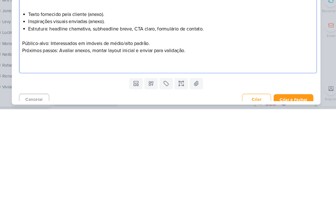
click at [29, 62] on div "Objetivo: Desenvolver uma landing page teaser para gerar curiosidade e captar l…" at bounding box center [170, 114] width 282 height 105
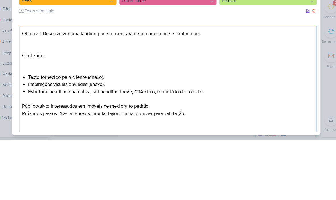
scroll to position [17, 0]
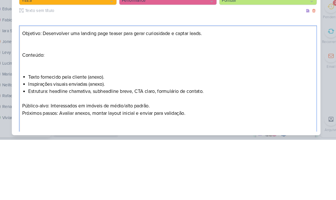
click at [32, 124] on p "Editor editing area: main" at bounding box center [170, 131] width 276 height 14
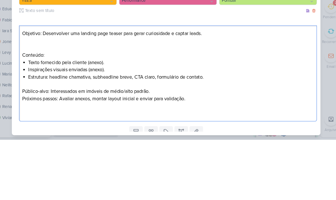
click at [32, 103] on p "Editor editing area: main" at bounding box center [170, 110] width 276 height 14
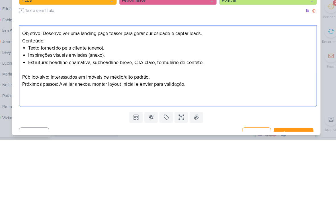
click at [36, 96] on p "Objetivo: Desenvolver uma landing page teaser para gerar curiosidade e captar l…" at bounding box center [170, 99] width 276 height 7
click at [39, 96] on p "Objetivo: Desenvolver uma landing page teaser para gerar curiosidade e captar l…" at bounding box center [170, 99] width 276 height 7
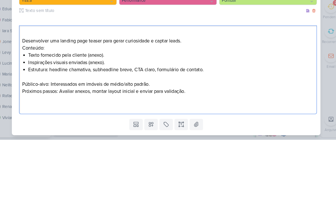
click at [29, 92] on div "Desenvolver uma landing page teaser para gerar curiosidade e captar leads. Cont…" at bounding box center [170, 134] width 282 height 84
click at [32, 96] on p "O que fazer?" at bounding box center [170, 99] width 276 height 7
click at [52, 96] on p "O que fazer?" at bounding box center [170, 99] width 276 height 7
click at [46, 96] on p "O que precisa ser feito?" at bounding box center [170, 99] width 276 height 7
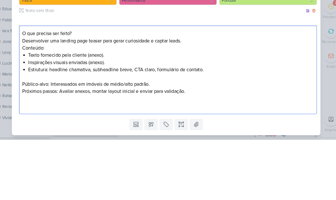
click at [42, 96] on p "O que precisa ser feito?" at bounding box center [170, 99] width 276 height 7
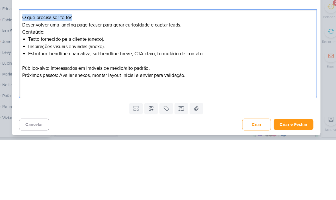
scroll to position [32, 0]
click at [307, 40] on div "6709011_YEES_LP MEETING_PARQUE BUENA VISTA nenhum grupo disponível esc Responsá…" at bounding box center [168, 100] width 336 height 200
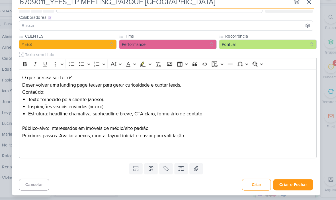
click at [32, 81] on p "O que precisa ser feito?" at bounding box center [170, 84] width 276 height 7
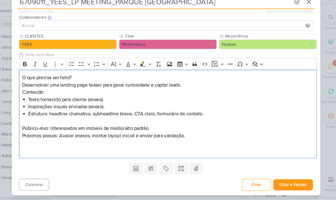
click at [32, 81] on p "O que precisa ser feito?" at bounding box center [170, 84] width 276 height 7
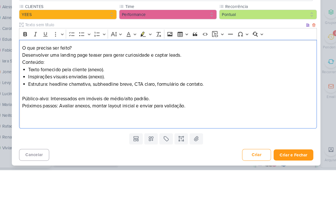
click at [48, 81] on p "O que precisa ser feito?" at bounding box center [170, 84] width 276 height 7
click at [47, 81] on p "O que precisa ser feito?" at bounding box center [170, 84] width 276 height 7
click at [43, 81] on p "O que precisa ser feito?" at bounding box center [170, 84] width 276 height 7
click at [33, 70] on icon "Editor toolbar" at bounding box center [34, 72] width 3 height 4
click at [270, 88] on p "Desenvolver uma landing page teaser para gerar curiosidade e captar leads." at bounding box center [170, 91] width 276 height 7
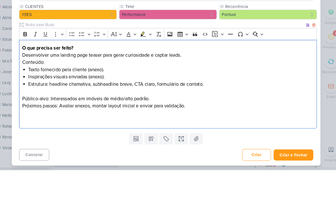
click at [81, 88] on p "Desenvolver uma landing page teaser para gerar curiosidade e captar leads." at bounding box center [170, 91] width 276 height 7
click at [80, 88] on p "Desenvolver uma landing page teaser para gerar curiosidade e captar leads." at bounding box center [170, 91] width 276 height 7
click at [76, 88] on p "Desenvolver um LP teaser para gerar curiosidade e captar leads." at bounding box center [170, 91] width 276 height 7
click at [196, 88] on p "Desenvolver um LP teaser do Parque BUENA VISTA para gerar curiosidade e captar …" at bounding box center [170, 91] width 276 height 7
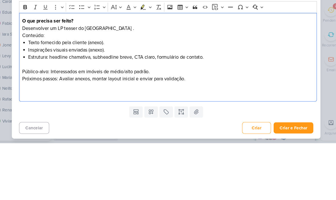
click at [184, 102] on li "Texto fornecido pela cliente (anexo)." at bounding box center [173, 105] width 270 height 7
click at [190, 102] on li "Texto fornecido pela cliente (anexo)." at bounding box center [173, 105] width 270 height 7
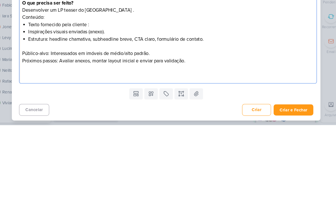
click at [29, 77] on div "O que precisa ser feito? Desenvolver um LP teaser do Parque BUENA VISTA . Conte…" at bounding box center [170, 119] width 282 height 84
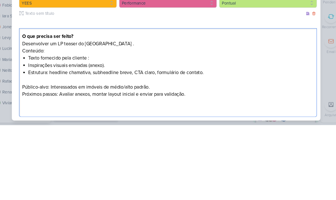
scroll to position [0, 0]
click at [29, 97] on div at bounding box center [170, 102] width 282 height 11
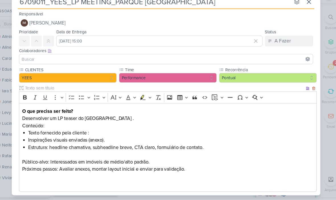
click at [32, 161] on p "Público-alvo: Interessados em imóveis de médio/alto padrão." at bounding box center [170, 164] width 276 height 7
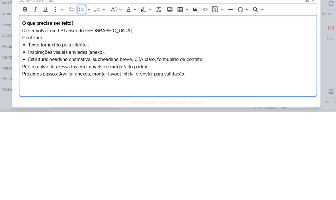
click at [86, 100] on icon "Editor toolbar" at bounding box center [89, 103] width 6 height 6
click at [32, 161] on p "Próximos passos: Avaliar anexos, montar layout inicial e enviar para validação." at bounding box center [170, 164] width 276 height 7
click at [86, 101] on icon "Editor toolbar" at bounding box center [88, 102] width 5 height 3
click at [94, 133] on li "Texto fornecido pela cliente :" at bounding box center [173, 136] width 270 height 7
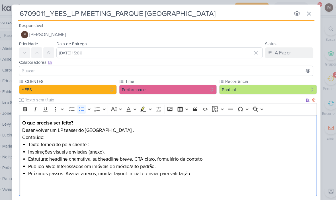
click at [28, 9] on input "6709011_YEES_LP MEETING_PARQUE BUENA VISTA" at bounding box center [157, 13] width 258 height 10
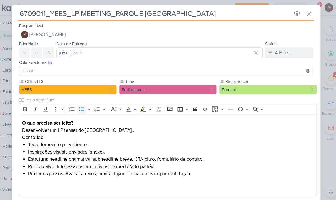
click at [28, 11] on input "6709011_YEES_LP MEETING_PARQUE BUENA VISTA" at bounding box center [157, 13] width 258 height 10
click at [28, 8] on input "6709011_YEES_LP MEETING_PARQUE BUENA VISTA" at bounding box center [157, 13] width 258 height 10
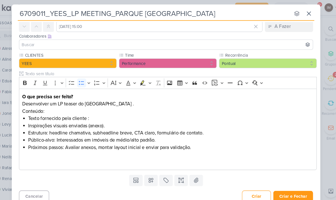
scroll to position [25, 0]
click at [91, 114] on li "Texto fornecido pela cliente :" at bounding box center [173, 112] width 270 height 7
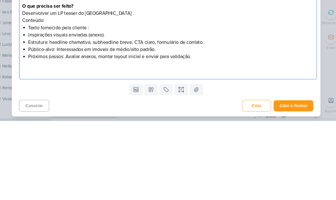
click at [73, 109] on li "Texto fornecido pela cliente :" at bounding box center [173, 112] width 270 height 7
click at [71, 109] on li "Texto fornecido pela cliente :" at bounding box center [173, 112] width 270 height 7
click at [38, 109] on li "Texto fornecido pela cliente :" at bounding box center [173, 112] width 270 height 7
click at [33, 102] on p "Informações do Job:" at bounding box center [170, 105] width 276 height 7
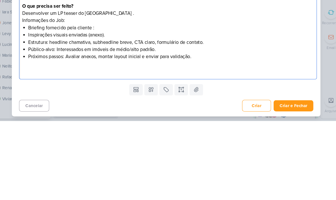
click at [32, 102] on p "Informações do Job:" at bounding box center [170, 105] width 276 height 7
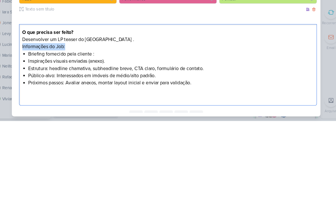
scroll to position [0, 0]
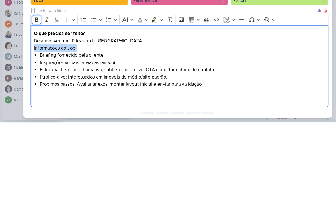
click at [34, 101] on icon "Editor toolbar" at bounding box center [34, 103] width 3 height 4
click at [49, 140] on li "Inspirações visuais enviadas (anexo)." at bounding box center [173, 143] width 270 height 7
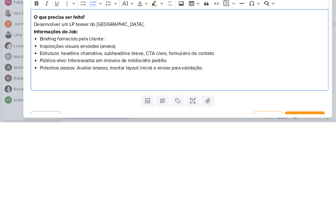
scroll to position [16, 0]
click at [80, 125] on li "Inspirações visuais enviadas (anexo)." at bounding box center [173, 128] width 270 height 7
click at [86, 118] on li "Briefing fornecido pela cliente :" at bounding box center [173, 121] width 270 height 7
click at [117, 118] on li "Briefing fornecido pelo cliente :" at bounding box center [173, 121] width 270 height 7
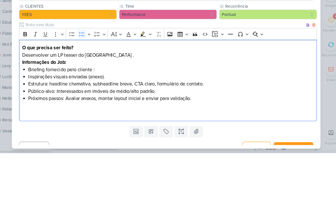
click at [99, 118] on li "Briefing fornecido pelo cliente :" at bounding box center [173, 121] width 270 height 7
click at [97, 118] on li "Briefing fornecido pelo cliente :" at bounding box center [173, 121] width 270 height 7
click at [94, 118] on li "Briefing fornecido pelo cliente :" at bounding box center [173, 121] width 270 height 7
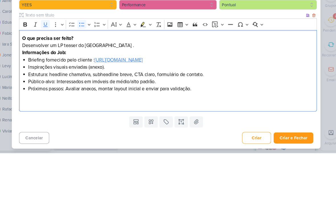
scroll to position [25, 0]
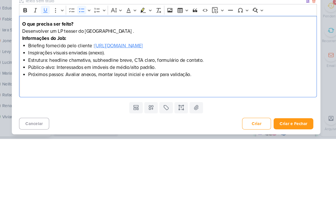
click at [161, 115] on li "Inspirações visuais enviadas (anexo)." at bounding box center [173, 118] width 270 height 7
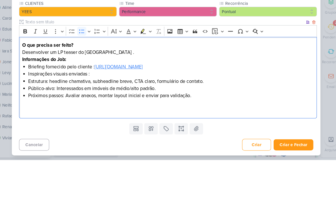
click at [91, 115] on li "Inspirações visuais enviadas :" at bounding box center [173, 118] width 270 height 7
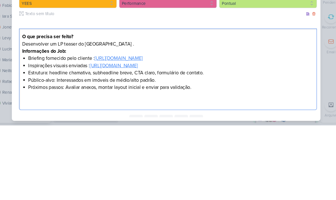
scroll to position [0, 0]
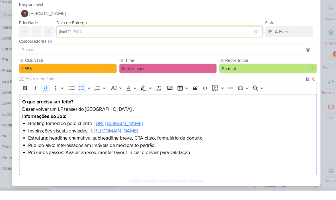
click at [215, 45] on input "5 de setembro de 2025 às 15:00" at bounding box center [161, 50] width 195 height 10
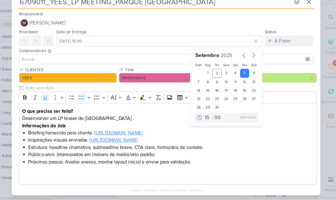
click at [238, 76] on div "5" at bounding box center [242, 80] width 9 height 9
click at [204, 119] on select "00 01 02 03 04 05 06 07 08 09 10 11 12 13 14 15 16 17 18 19 20 21 22 23" at bounding box center [208, 122] width 8 height 7
select select "18"
type input "[DATE] 18:00"
click at [284, 109] on div "O que precisa ser feito? Desenvolver um LP teaser do Parque BUENA VISTA . Infor…" at bounding box center [170, 147] width 282 height 77
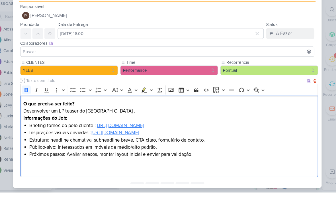
click at [214, 28] on button "IM Isabella Machado Guimarães" at bounding box center [168, 33] width 278 height 10
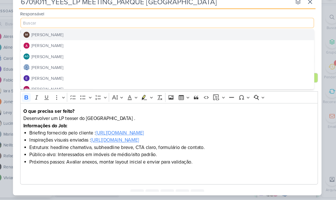
click at [188, 49] on button "[PERSON_NAME]" at bounding box center [168, 54] width 278 height 10
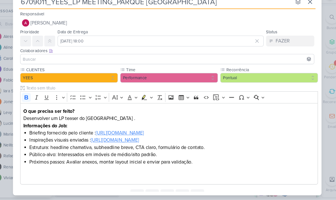
click at [180, 64] on input at bounding box center [167, 67] width 275 height 7
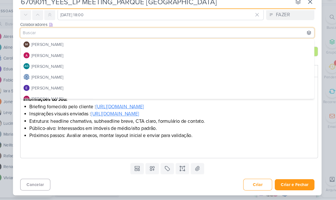
scroll to position [25, 0]
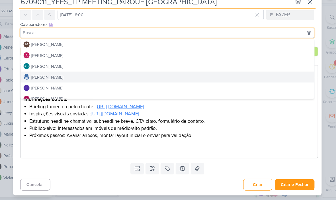
click at [153, 79] on button "[PERSON_NAME]" at bounding box center [168, 84] width 278 height 10
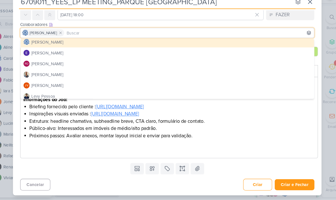
scroll to position [37, 0]
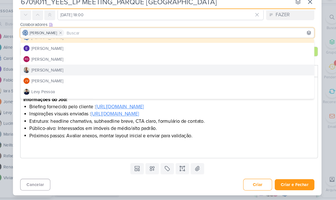
click at [145, 72] on button "[PERSON_NAME]" at bounding box center [168, 77] width 278 height 10
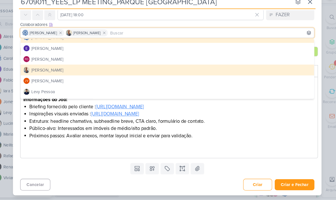
click at [91, 178] on div "Cancelar Criar Criar e Fechar Ctrl + Enter" at bounding box center [168, 185] width 292 height 15
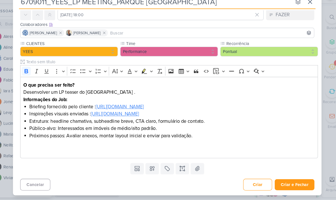
scroll to position [25, 0]
click at [278, 180] on button "Criar e Fechar" at bounding box center [289, 185] width 38 height 11
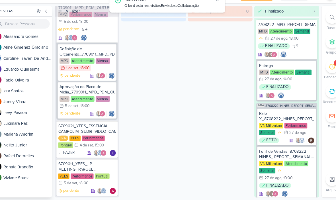
scroll to position [1317, 0]
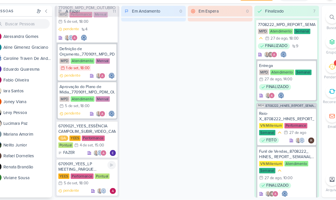
click at [86, 164] on div "6709011_YEES_LP MEETING_PARQUE BUENA VISTA" at bounding box center [92, 169] width 54 height 10
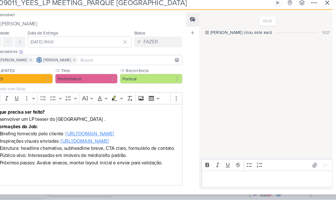
click at [310, 10] on icon at bounding box center [313, 13] width 7 height 7
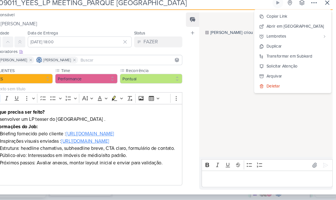
click at [292, 22] on button "Copiar Link" at bounding box center [293, 26] width 73 height 9
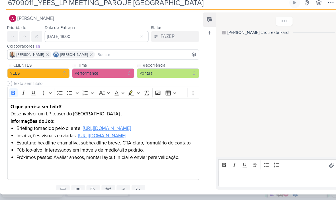
scroll to position [5, 0]
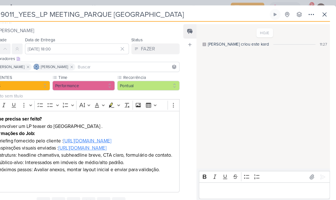
click at [322, 14] on icon at bounding box center [325, 13] width 7 height 7
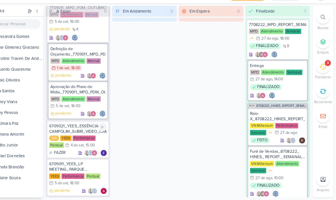
click at [65, 128] on div "6709021_YEES_ESSÊNCIA CAMPOLIM_SUBIR_VIDEO_CAMPANHAS" at bounding box center [92, 133] width 54 height 10
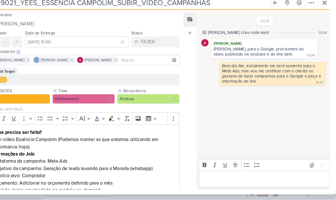
click at [320, 9] on button at bounding box center [325, 14] width 10 height 10
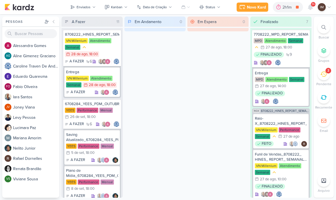
scroll to position [0, 19]
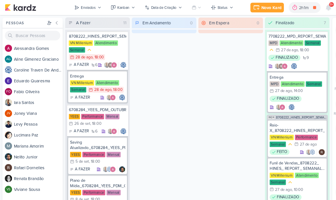
click at [310, 8] on icon at bounding box center [310, 7] width 5 height 5
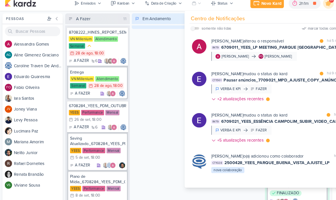
click at [145, 85] on div "Em Andamento 0" at bounding box center [155, 107] width 61 height 181
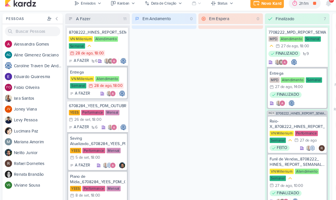
click at [256, 6] on div "Novo Kard" at bounding box center [256, 7] width 19 height 6
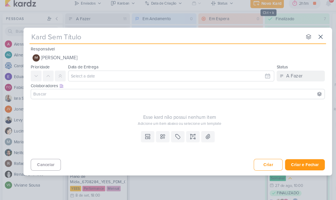
click at [226, 36] on input "text" at bounding box center [157, 39] width 258 height 10
type input "66"
type input "6"
type input "65"
type input "67"
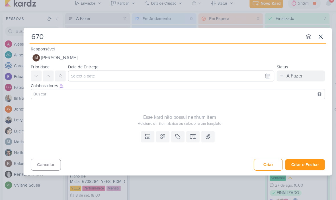
type input "6709"
type input "670903"
type input "670902"
type input "6709022"
type input "6709022_"
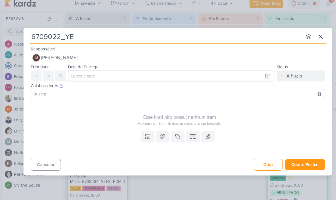
type input "6709022_YEE"
type input "6709022_YEES"
type input "6709022_YEES_"
type input "6709022_YEES_Reg"
type input "6709022_YEES_R"
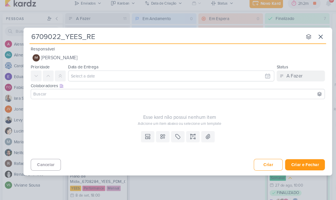
type input "6709022_YEES_REG"
type input "6709022_YEES_REGULAMENTO"
type input "6709022_YEES_REGULAMENTO SITE"
type input "6709022_YEES_REGULAMENTO SITE_"
type input "6709022_YEES_REGULAMENTO SITE_ESSE"
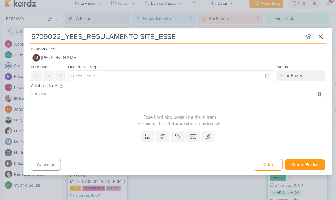
type input "6709022_YEES_REGULAMENTO SITE_ESSEN"
type input "6709022_YEES_REGULAMENTO SITE_ESSENCIA"
click at [172, 34] on input "6709022_YEES_REGULAMENTO SITE_ESSENCIA" at bounding box center [157, 39] width 258 height 10
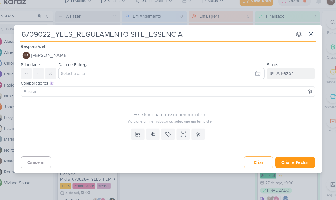
click at [212, 40] on div "6709022_YEES_REGULAMENTO SITE_ESSENCIA nenhum grupo disponível esc Responsável …" at bounding box center [168, 98] width 292 height 136
click at [220, 34] on input "6709022_YEES_REGULAMENTO SITE_ESSENCIA" at bounding box center [157, 39] width 258 height 10
type input "6709022_YEES_REGULAMENTO SITE_ESSE"
type input "6709022_YEES_REGULAMENTO SITE_ESS"
type input "6709022_YEES_REGULAMENTO SITE_ESSÊ"
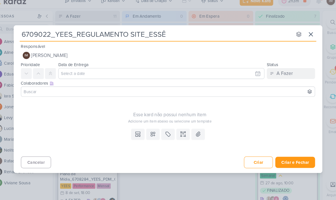
type input "6709022_YEES_REGULAMENTO SITE_ESSÊn"
type input "6709022_YEES_REGULAMENTO SITE_ESSÊ"
type input "6709022_YEES_REGULAMENTO SITE_ESSÊNC"
type input "6709022_YEES_REGULAMENTO SITE_ESSÊNCIA"
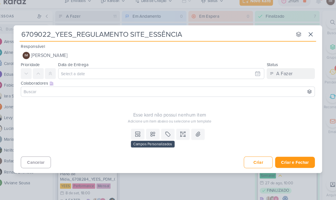
click at [151, 130] on icon at bounding box center [154, 133] width 6 height 6
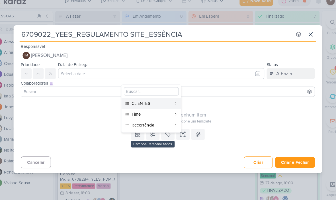
click at [158, 101] on div "CLIENTES" at bounding box center [153, 104] width 38 height 6
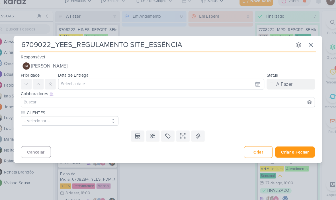
click at [86, 119] on button "-- selecionar --" at bounding box center [75, 120] width 92 height 9
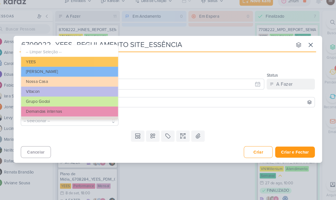
click at [104, 60] on button "YEES" at bounding box center [75, 64] width 92 height 9
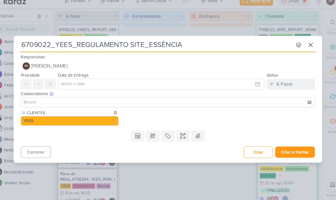
click at [151, 132] on icon at bounding box center [154, 135] width 6 height 6
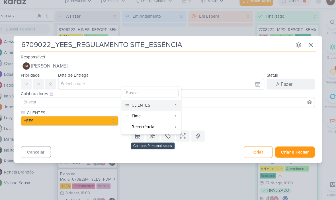
click at [152, 113] on div "Time" at bounding box center [153, 116] width 38 height 6
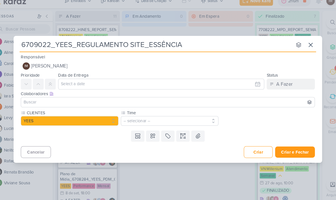
click at [153, 116] on button "-- selecionar --" at bounding box center [170, 120] width 92 height 9
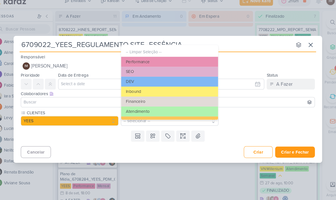
click at [168, 60] on button "Performance" at bounding box center [170, 64] width 92 height 9
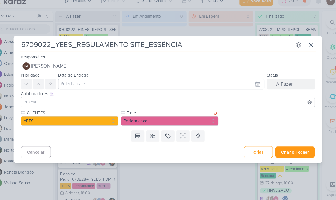
click at [151, 132] on icon at bounding box center [154, 135] width 6 height 6
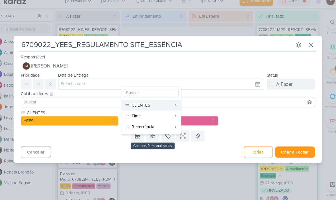
click at [152, 123] on div "Recorrência" at bounding box center [153, 126] width 38 height 6
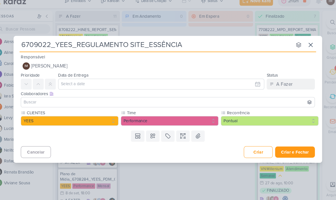
click at [180, 132] on icon at bounding box center [183, 135] width 6 height 6
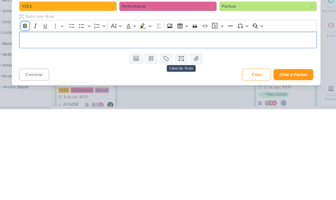
click at [30, 117] on button "Bold" at bounding box center [34, 121] width 9 height 9
click at [223, 127] on div "O que deve ser feito?" at bounding box center [170, 135] width 282 height 16
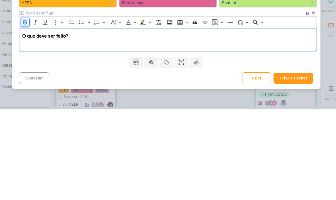
click at [32, 115] on icon "Editor toolbar" at bounding box center [35, 118] width 6 height 6
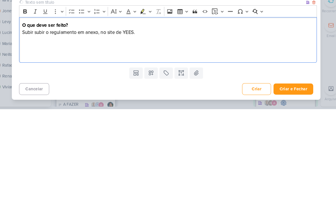
click at [43, 124] on p "Subir subir o regulamento em anexo, no site de YEES." at bounding box center [170, 127] width 276 height 7
click at [44, 124] on p "Subir subir o regulamento em anexo, no site de YEES." at bounding box center [170, 127] width 276 height 7
click at [150, 131] on p "Editor editing area: main" at bounding box center [170, 141] width 276 height 21
click at [32, 105] on icon "Editor toolbar" at bounding box center [35, 108] width 6 height 6
click at [32, 131] on p "MÍDIA: ⁠⁠⁠⁠⁠⁠⁠" at bounding box center [170, 141] width 276 height 21
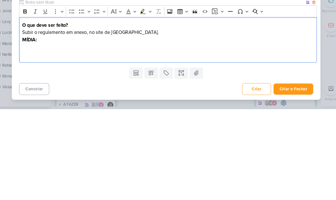
click at [219, 117] on p "O que deve ser feito?" at bounding box center [170, 120] width 276 height 7
click at [39, 131] on p "MÍDIA:" at bounding box center [170, 141] width 276 height 21
click at [38, 131] on p "MÍDIA:" at bounding box center [170, 141] width 276 height 21
click at [32, 105] on icon "Editor toolbar" at bounding box center [35, 108] width 6 height 6
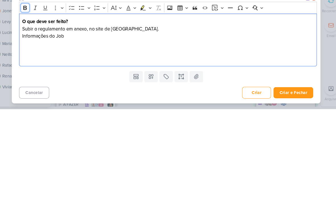
click at [33, 102] on icon "Editor toolbar" at bounding box center [34, 104] width 3 height 4
click at [32, 101] on icon "Editor toolbar" at bounding box center [35, 104] width 6 height 6
click at [37, 135] on p "Nome :" at bounding box center [170, 145] width 276 height 21
click at [84, 100] on button "Bulleted List" at bounding box center [88, 104] width 9 height 9
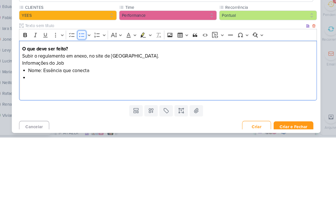
click at [86, 101] on icon "Editor toolbar" at bounding box center [88, 102] width 5 height 3
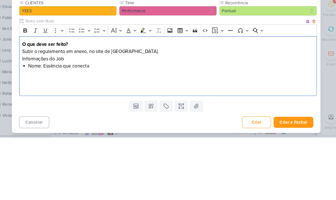
scroll to position [4, 0]
click at [34, 122] on p "Informações do Job" at bounding box center [170, 125] width 276 height 7
click at [34, 115] on p "Subir o regulamento em anexo, no site de YEES." at bounding box center [170, 118] width 276 height 7
click at [214, 122] on p "Informações do Job" at bounding box center [170, 125] width 276 height 7
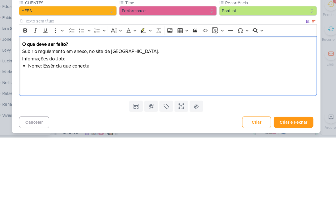
click at [34, 122] on p "Informações do Job:" at bounding box center [170, 125] width 276 height 7
click at [32, 122] on p "Informações do Job:" at bounding box center [170, 125] width 276 height 7
click at [33, 97] on icon "Editor toolbar" at bounding box center [34, 99] width 3 height 4
click at [80, 129] on li "Nome: Essência que conecta" at bounding box center [173, 132] width 270 height 7
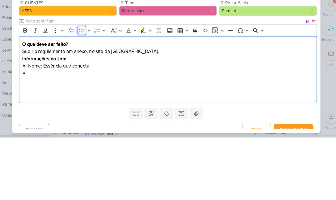
click at [86, 96] on icon "Editor toolbar" at bounding box center [89, 99] width 6 height 6
click at [33, 97] on icon "Editor toolbar" at bounding box center [34, 99] width 3 height 4
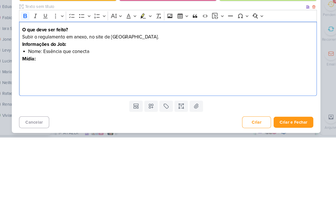
scroll to position [18, 0]
click at [32, 123] on strong "Mídia:" at bounding box center [38, 126] width 13 height 6
click at [86, 84] on icon "Editor toolbar" at bounding box center [88, 85] width 5 height 3
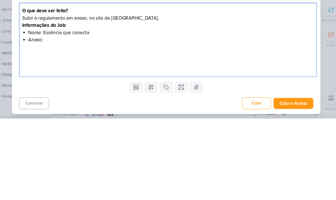
click at [45, 122] on li "Anexo:" at bounding box center [173, 125] width 270 height 7
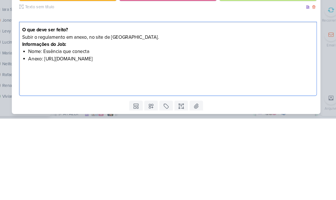
scroll to position [0, 0]
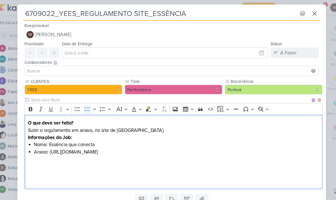
click at [41, 11] on input "6709022_YEES_REGULAMENTO SITE_ESSÊNCIA" at bounding box center [157, 13] width 258 height 10
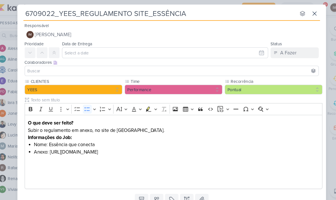
click at [40, 11] on input "6709022_YEES_REGULAMENTO SITE_ESSÊNCIA" at bounding box center [157, 13] width 258 height 10
click at [39, 12] on input "6709022_YEES_REGULAMENTO SITE_ESSÊNCIA" at bounding box center [157, 13] width 258 height 10
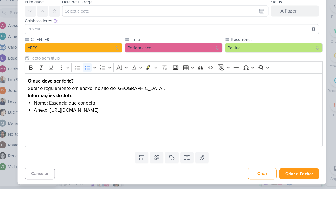
scroll to position [18, 0]
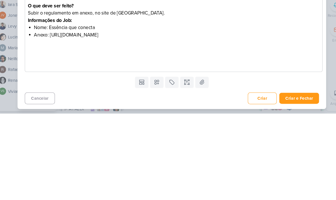
click at [191, 122] on li "Anexo: https://drive.google.com/drive/folders/1Rs456NYaLkjAqpmxtGB6__105LZBHDL6" at bounding box center [173, 125] width 270 height 7
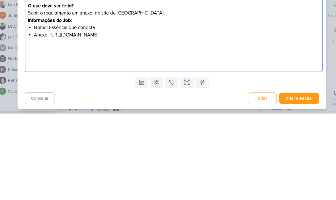
click at [191, 122] on li "Anexo: https://drive.google.com/drive/folders/1Rs456NYaLkjAqpmxtGB6__105LZBHDL6" at bounding box center [173, 125] width 270 height 7
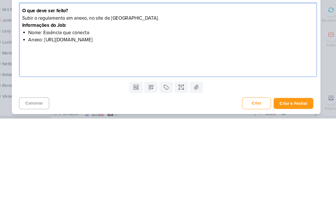
scroll to position [15, 0]
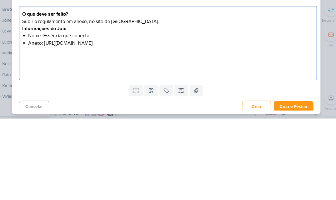
click at [226, 112] on p "Informações do Job:" at bounding box center [170, 115] width 276 height 7
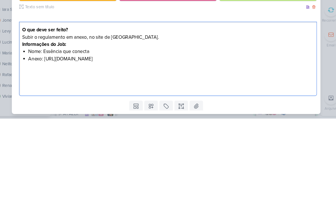
scroll to position [0, 0]
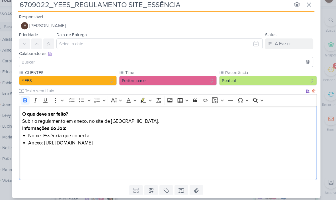
click at [213, 28] on button "IM Isabella Machado Guimarães" at bounding box center [168, 33] width 278 height 10
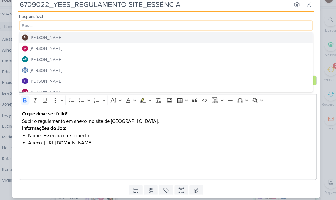
click at [189, 49] on button "[PERSON_NAME]" at bounding box center [168, 54] width 278 height 10
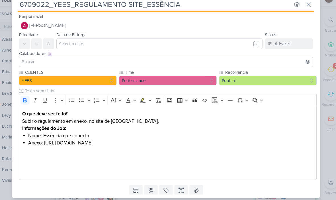
click at [186, 64] on input at bounding box center [167, 67] width 275 height 7
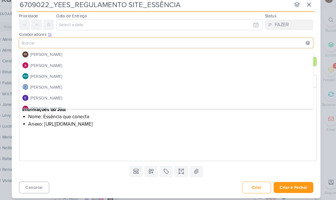
scroll to position [18, 0]
click at [305, 51] on div "6709022_YEES_REGULAMENTO SITE_ESSÊNCIA nenhum grupo disponível esc Responsável …" at bounding box center [168, 100] width 336 height 200
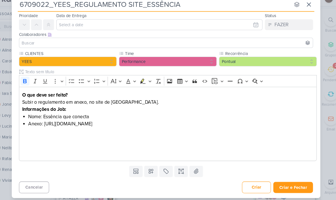
click at [209, 46] on input at bounding box center [167, 49] width 275 height 7
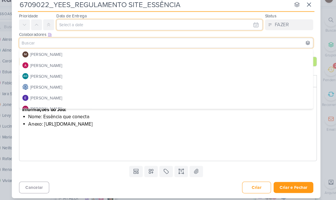
click at [202, 27] on input "text" at bounding box center [161, 32] width 195 height 10
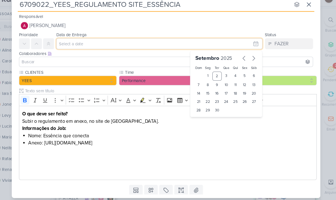
scroll to position [0, 0]
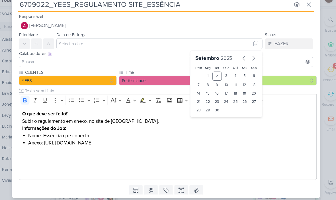
click at [160, 64] on input at bounding box center [167, 67] width 275 height 7
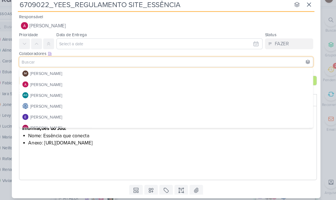
click at [161, 64] on input at bounding box center [167, 67] width 275 height 7
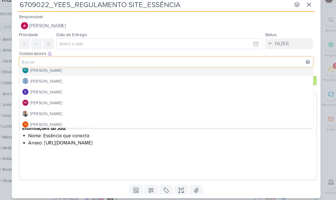
click at [160, 70] on button "AG Aline Gimenez Graciano" at bounding box center [168, 75] width 278 height 10
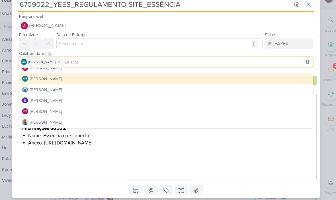
scroll to position [15, 0]
click at [160, 89] on button "[PERSON_NAME]" at bounding box center [168, 94] width 278 height 10
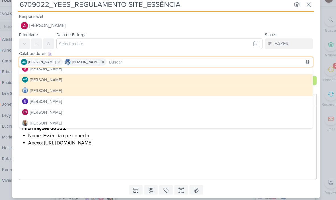
click at [178, 156] on p "Editor editing area: main" at bounding box center [170, 164] width 276 height 21
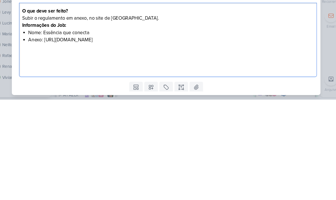
click at [247, 154] on p "⁠⁠⁠⁠⁠⁠⁠" at bounding box center [170, 164] width 276 height 21
click at [311, 37] on div "6709022_YEES_REGULAMENTO SITE_ESSÊNCIA nenhum grupo disponível esc Responsável …" at bounding box center [168, 100] width 336 height 200
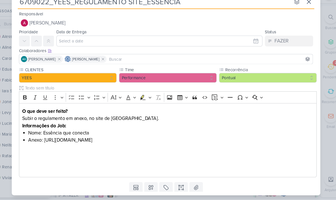
scroll to position [0, 0]
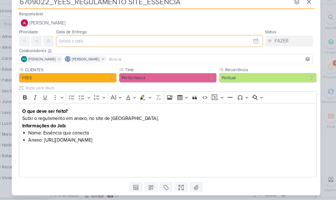
click at [213, 45] on input "text" at bounding box center [161, 50] width 195 height 10
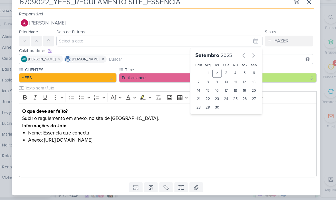
click at [221, 76] on div "3" at bounding box center [225, 80] width 9 height 9
type input "3 de setembro de 2025 às 23:59"
click at [204, 119] on select "00 01 02 03 04 05 06 07 08 09 10 11 12 13 14 15 16 17 18 19 20 21 22 23" at bounding box center [208, 122] width 8 height 7
select select "14"
type input "3 de setembro de 2025 às 14:59"
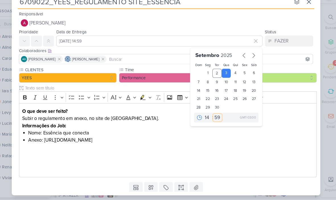
click at [213, 119] on select "00 05 10 15 20 25 30 35 40 45 50 55 59" at bounding box center [217, 122] width 8 height 7
select select "0"
type input "3 de setembro de 2025 às 14:00"
click at [257, 133] on li "Nome: Essência que conecta" at bounding box center [173, 136] width 270 height 7
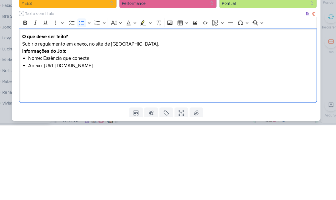
click at [315, 49] on div "6709022_YEES_REGULAMENTO SITE_ESSÊNCIA nenhum grupo disponível esc Responsável …" at bounding box center [168, 100] width 336 height 200
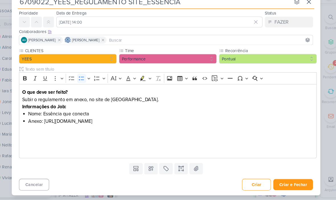
scroll to position [18, 0]
click at [40, 27] on button at bounding box center [45, 32] width 10 height 10
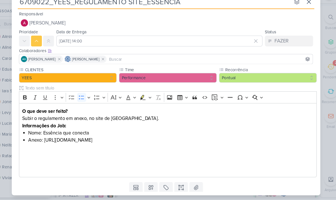
scroll to position [-6, 0]
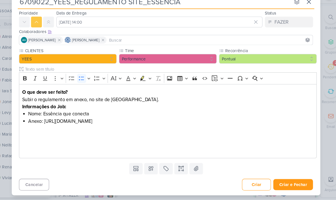
click at [284, 180] on button "Criar e Fechar" at bounding box center [289, 185] width 38 height 11
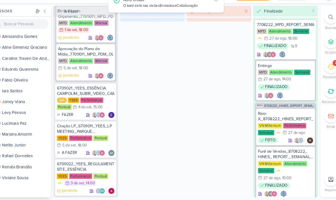
scroll to position [1318, 0]
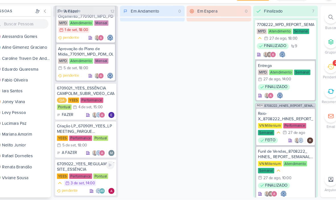
click at [93, 164] on div "6709022_YEES_REGULAMENTO SITE_ESSÊNCIA" at bounding box center [92, 169] width 54 height 10
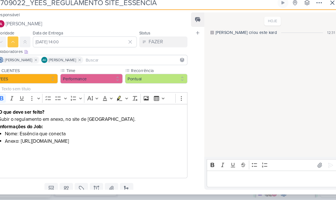
click at [88, 66] on icon at bounding box center [86, 68] width 4 height 4
click at [120, 64] on input at bounding box center [118, 67] width 137 height 7
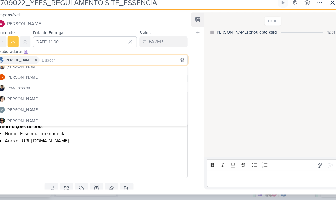
scroll to position [67, 0]
click at [105, 68] on button "[PERSON_NAME]" at bounding box center [97, 73] width 181 height 10
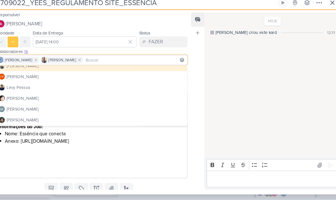
click at [192, 144] on div "Feed Atrelar email Solte o email para atrelar ao kard" at bounding box center [198, 107] width 13 height 168
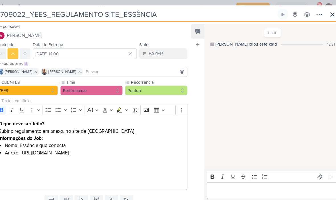
click at [324, 14] on icon at bounding box center [325, 13] width 3 height 3
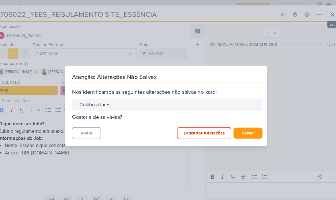
click at [233, 126] on button "Salvar" at bounding box center [245, 126] width 27 height 11
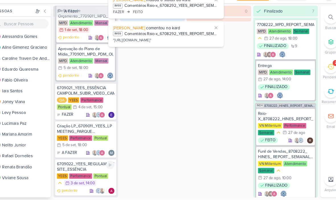
scroll to position [1282, 0]
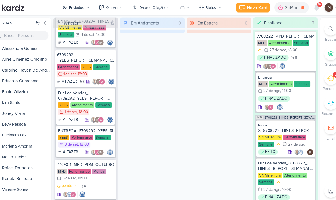
click at [77, 6] on div "Enviados" at bounding box center [84, 7] width 14 height 5
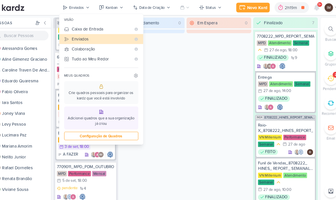
scroll to position [1106, 0]
click at [188, 61] on div "Em Espera 0" at bounding box center [218, 107] width 61 height 181
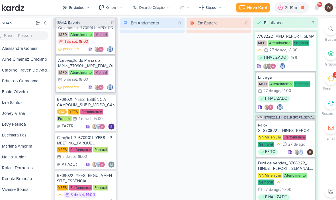
scroll to position [1282, 0]
click at [245, 7] on div "Novo Kard" at bounding box center [254, 7] width 19 height 6
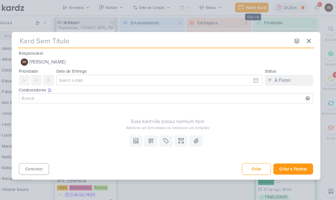
click at [298, 35] on button at bounding box center [303, 39] width 10 height 10
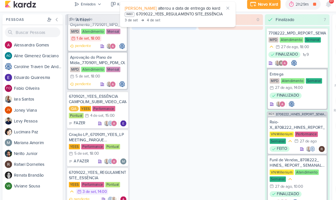
click at [250, 5] on div "Novo Kard" at bounding box center [253, 7] width 19 height 6
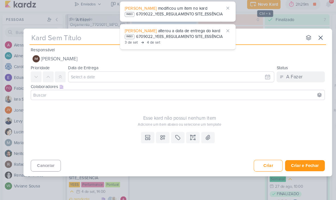
click at [193, 14] on div "6709022_YEES_REGULAMENTO SITE_ESSÊNCIA" at bounding box center [170, 17] width 82 height 6
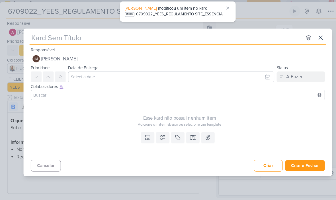
click at [197, 36] on input "text" at bounding box center [157, 39] width 258 height 10
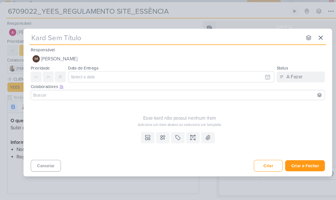
click at [304, 37] on icon at bounding box center [303, 38] width 3 height 3
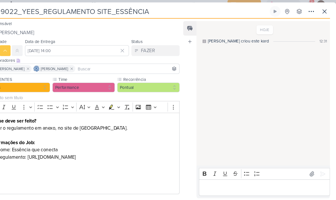
click at [322, 13] on icon at bounding box center [325, 13] width 7 height 7
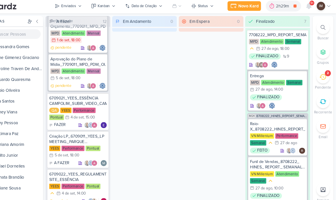
click at [244, 4] on div "Novo Kard" at bounding box center [253, 7] width 19 height 6
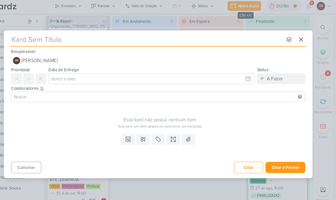
click at [125, 41] on input "text" at bounding box center [157, 39] width 258 height 10
type input "67"
type input "670"
type input "6709"
type input "67090"
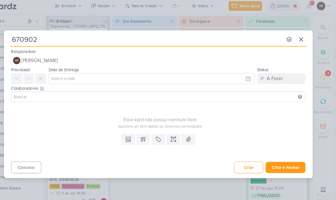
type input "6709023"
type input "6709023_"
type input "6709023_YEES"
type input "6709023_YEES_"
type input "6709023_YEES_PE"
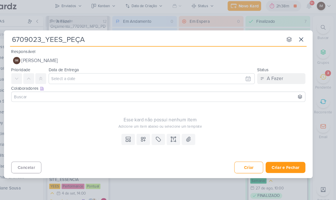
type input "6709023_YEES_PEÇAS"
type input "6709023_YEES_PEÇAS_"
type input "6709023_YEES_PEÇAS_PE"
type input "6709023_YEES_PEÇAS_PERD"
type input "6709023_YEES_PEÇAS_PERF"
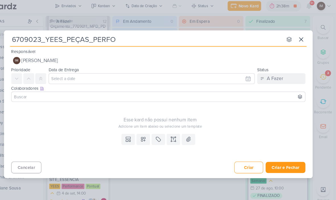
type input "6709023_YEES_PEÇAS_PERFOR"
type input "6709023_YEES_PEÇAS_PERFORMA"
type input "6709023_YEES_PEÇAS_PERFORMANC"
type input "6709023_YEES_PEÇAS_PERFORMANCE"
type input "6709023_YEES_PEÇAS_PERFORMANCE_"
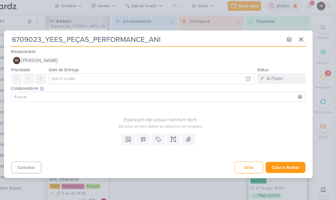
type input "6709023_YEES_PEÇAS_PERFORMANCE_ANIM"
type input "6709023_YEES_PEÇAS_PERFORMANCE_ANIMAD"
type input "6709023_YEES_PEÇAS_PERFORMANCE_ANIMADO"
type input "6709023_YEES_PEÇAS_PERFORMANCE_ANIMADO_"
type input "6709023_YEES_PEÇAS_PERFORMANCE_ANIMADO_ESE"
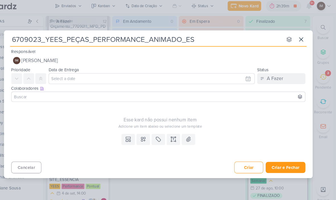
type input "6709023_YEES_PEÇAS_PERFORMANCE_ANIMADO_ESS"
type input "6709023_YEES_PEÇAS_PERFORMANCE_ANIMADO_ESSENC"
type input "6709023_YEES_PEÇAS_PERFORMANCE_ANIMADO_ESSENCIA"
type input "6709023_YEES_PEÇAS_PERFORMANCE_ANIMADO_ESS"
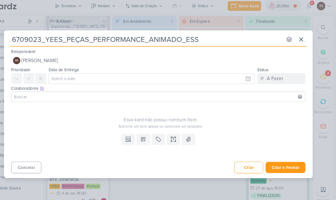
type input "6709023_YEES_PEÇAS_PERFORMANCE_ANIMADO_ESSÊ"
type input "6709023_YEES_PEÇAS_PERFORMANCE_ANIMADO_ESSÊNC"
type input "6709023_YEES_PEÇAS_PERFORMANCE_ANIMADO_ESSÊNCIA"
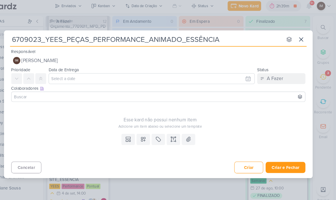
type input "6709023_YEES_PEÇAS_PERFORMANCE_ANIMADO_ESSÊNCIA"
type input "6709023_YEES_PEÇAS_PERFORMANCE_ANIMADO_ESSÊNCIA C"
type input "6709023_YEES_PEÇAS_PERFORMANCE_ANIMADO_ESSÊNCIA CAM"
type input "6709023_YEES_PEÇAS_PERFORMANCE_ANIMADO_ESSÊNCIA CAMP"
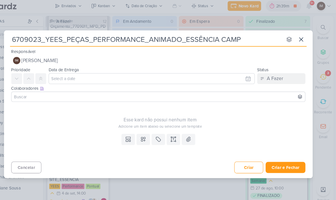
type input "6709023_YEES_PEÇAS_PERFORMANCE_ANIMADO_ESSÊNCIA CAMPO"
type input "6709023_YEES_PEÇAS_PERFORMANCE_ANIMADO_ESSÊNCIA CAMPOLIM"
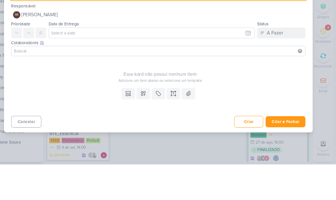
type input "6709023_YEES_PEÇAS_PERFORMANCE_ANIMADO_ESSÊNCIA CAMPOLIM"
click at [35, 100] on div "Esse kard não possui nenhum item Adicione um item abaixo ou selecione um templa…" at bounding box center [170, 111] width 282 height 23
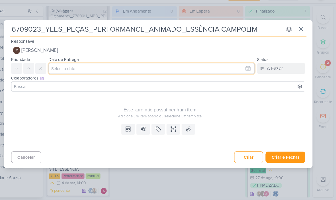
click at [64, 71] on input "text" at bounding box center [161, 76] width 195 height 10
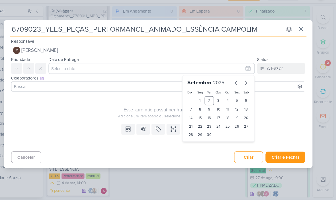
click at [238, 102] on div "5" at bounding box center [242, 106] width 9 height 9
type input "5 de setembro de 2025 às 23:59"
click at [204, 145] on select "00 01 02 03 04 05 06 07 08 09 10 11 12 13 14 15 16 17 18 19 20 21 22 23" at bounding box center [208, 148] width 8 height 7
select select "18"
type input "5 de setembro de 2025 às 18:59"
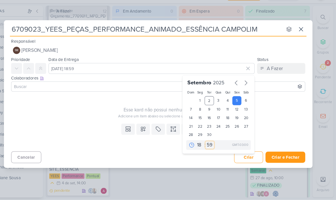
click at [213, 145] on select "00 05 10 15 20 25 30 35 40 45 50 55 59" at bounding box center [217, 148] width 8 height 7
select select "0"
type input "[DATE] 18:00"
click at [96, 100] on div "Esse kard não possui nenhum item Adicione um item abaixo ou selecione um templa…" at bounding box center [170, 111] width 282 height 23
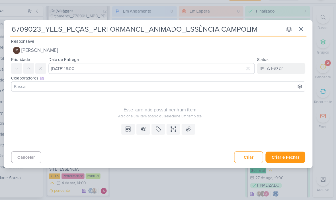
click at [225, 47] on div "Responsável IM Isabella Machado Guimarães Nenhum contato encontrado create new …" at bounding box center [168, 55] width 292 height 17
click at [234, 34] on input "6709023_YEES_PEÇAS_PERFORMANCE_ANIMADO_ESSÊNCIA CAMPOLIM" at bounding box center [157, 39] width 258 height 10
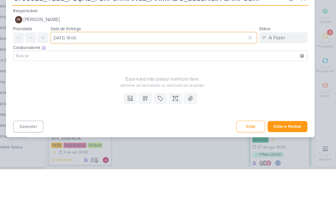
click at [121, 71] on input "[DATE] 18:00" at bounding box center [161, 76] width 195 height 10
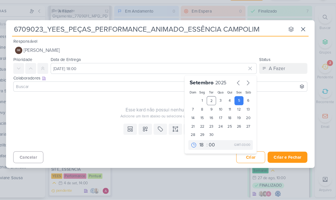
click at [87, 100] on div "Esse kard não possui nenhum item Adicione um item abaixo ou selecione um templa…" at bounding box center [170, 111] width 282 height 23
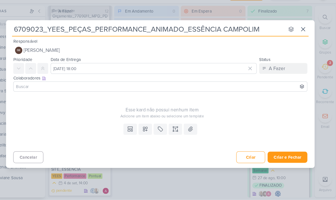
click at [151, 130] on icon at bounding box center [154, 133] width 6 height 6
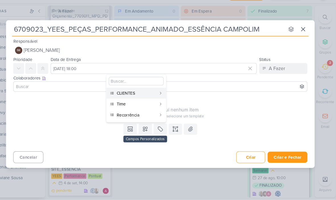
click at [127, 96] on div "CLIENTES" at bounding box center [146, 99] width 38 height 6
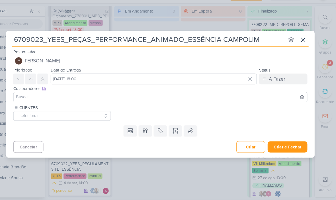
click at [151, 132] on icon at bounding box center [154, 135] width 6 height 6
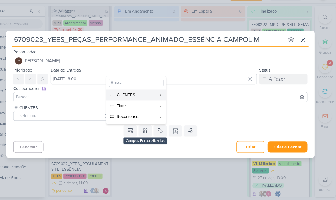
click at [128, 108] on div "Time" at bounding box center [146, 111] width 38 height 6
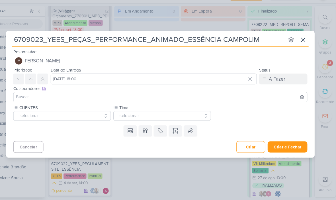
click at [151, 132] on icon at bounding box center [154, 135] width 6 height 6
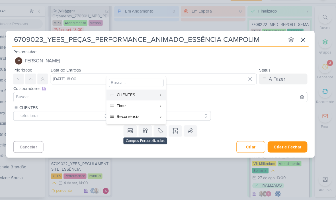
click at [129, 116] on button "Recorrência" at bounding box center [145, 121] width 56 height 10
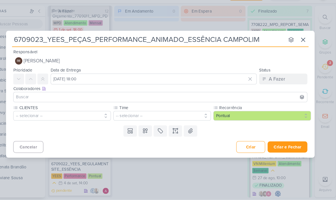
click at [60, 116] on button "-- selecionar --" at bounding box center [75, 120] width 92 height 9
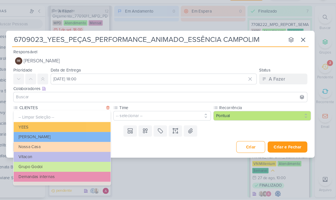
click at [32, 127] on button "YEES" at bounding box center [75, 131] width 92 height 9
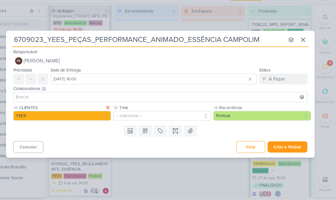
click at [135, 116] on button "-- selecionar --" at bounding box center [170, 120] width 92 height 9
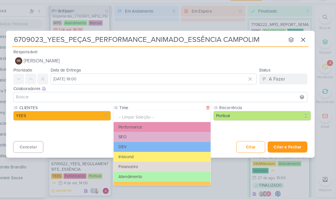
click at [130, 127] on button "Performance" at bounding box center [170, 131] width 92 height 9
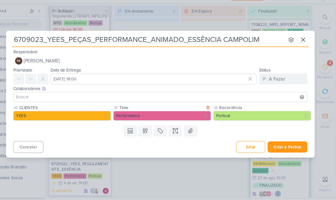
click at [154, 142] on div "Cancelar Criar Criar e Fechar Ctrl + Enter" at bounding box center [168, 149] width 292 height 15
click at [181, 133] on icon at bounding box center [182, 133] width 3 height 0
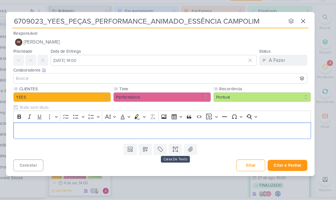
click at [159, 131] on p "Editor editing area: main" at bounding box center [170, 134] width 276 height 7
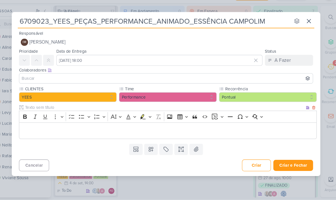
scroll to position [1210, 0]
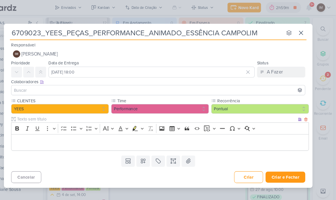
click at [186, 131] on p "Editor editing area: main" at bounding box center [170, 134] width 276 height 7
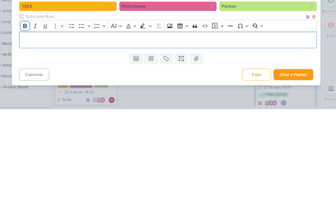
click at [32, 119] on icon "Editor toolbar" at bounding box center [35, 122] width 6 height 6
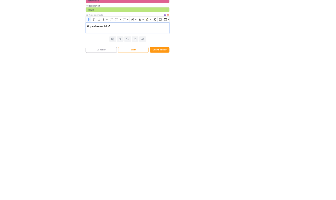
scroll to position [0, 0]
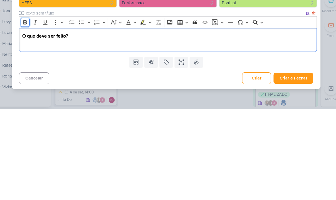
click at [33, 116] on icon "Editor toolbar" at bounding box center [34, 118] width 3 height 4
click at [30, 114] on button "Bold" at bounding box center [34, 118] width 9 height 9
click at [145, 135] on p "Subir lead ads animado do Essência." at bounding box center [170, 138] width 276 height 7
click at [29, 123] on div "O que deve ser feito? Subir lead ads animado do Essência." at bounding box center [170, 134] width 282 height 23
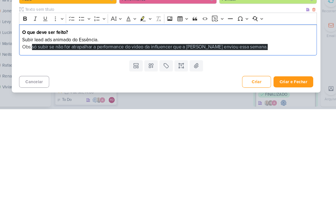
click at [229, 139] on span "só subir se não for atrapalhar a performance do video da influencer que a Julia…" at bounding box center [152, 142] width 223 height 6
click at [230, 139] on span "só subir se não for atrapalhar a performance do video da influencer que a Julia…" at bounding box center [152, 142] width 223 height 6
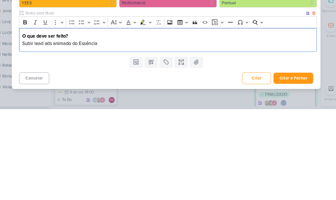
click at [32, 135] on p "Subir lead ads animado do Essência" at bounding box center [170, 138] width 276 height 7
click at [92, 135] on p "Subir lead ads animado do Essência" at bounding box center [170, 138] width 276 height 7
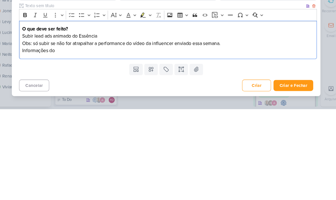
click at [99, 128] on p "Subir lead ads animado do Essência" at bounding box center [170, 131] width 276 height 7
click at [52, 135] on p "Obs: só subir se não for atrapalhar a performance do vídeo da influencer enviad…" at bounding box center [170, 138] width 276 height 7
click at [56, 141] on p "Informações do" at bounding box center [170, 144] width 276 height 7
click at [35, 141] on p "Informações do Job:" at bounding box center [170, 144] width 276 height 7
click at [34, 141] on p "Informações do Job:" at bounding box center [170, 144] width 276 height 7
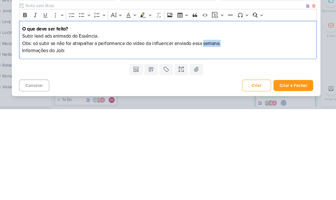
click at [32, 141] on p "Informações do Job:" at bounding box center [170, 144] width 276 height 7
click at [32, 108] on icon "Editor toolbar" at bounding box center [35, 111] width 6 height 6
click at [195, 141] on p "Informações do Job:" at bounding box center [170, 144] width 276 height 7
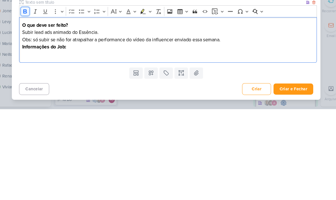
click at [33, 106] on icon "Editor toolbar" at bounding box center [34, 108] width 3 height 4
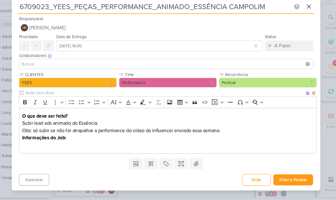
click at [32, 145] on p "Editor editing area: main" at bounding box center [170, 148] width 276 height 7
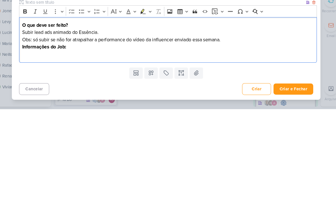
click at [32, 145] on p "Editor editing area: main" at bounding box center [170, 148] width 276 height 7
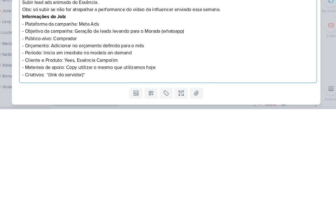
scroll to position [24, 0]
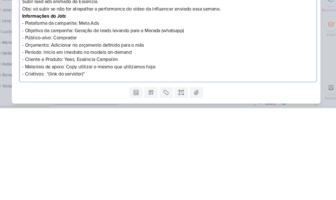
click at [176, 117] on p "- Plataforma da campanha: Meta Ads - Objetivo da campanha: Geração de leads lev…" at bounding box center [170, 144] width 276 height 55
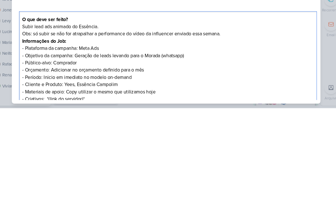
click at [176, 109] on div "O que deve ser feito? Subir lead ads animado do Essência. Obs: só subir se não …" at bounding box center [170, 154] width 282 height 91
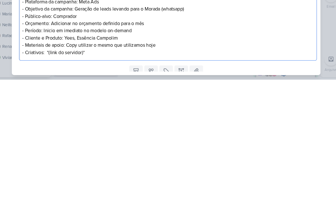
scroll to position [17, 0]
click at [128, 123] on p "- Plataforma da campanha: Meta Ads - Objetivo da campanha: Geração de leads lev…" at bounding box center [170, 150] width 276 height 55
click at [129, 123] on p "- Plataforma da campanha: Meta Ads - Objetivo da campanha: Geração de leads lev…" at bounding box center [170, 150] width 276 height 55
click at [32, 123] on p "- Plataforma da campanha: Meta Ads - Objetivo da campanha: Geração de leads lev…" at bounding box center [170, 150] width 276 height 55
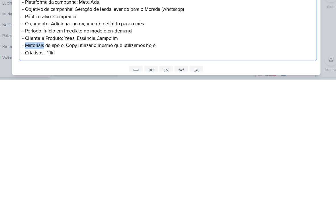
click at [136, 123] on p "- Plataforma da campanha: Meta Ads - Objetivo da campanha: Geração de leads lev…" at bounding box center [170, 150] width 276 height 55
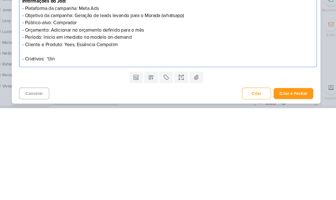
scroll to position [32, 0]
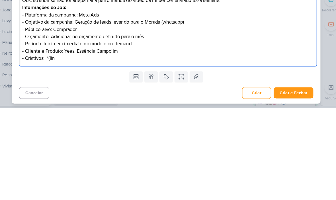
click at [49, 109] on p "- Plataforma da campanha: Meta Ads - Objetivo da campanha: Geração de leads lev…" at bounding box center [170, 133] width 276 height 48
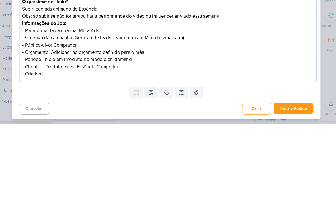
click at [46, 109] on p "- Plataforma da campanha: Meta Ads - Objetivo da campanha: Geração de leads lev…" at bounding box center [170, 133] width 276 height 48
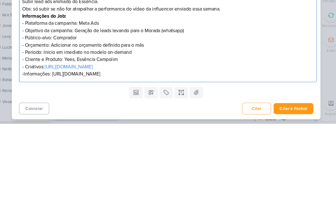
scroll to position [45, 0]
click at [256, 150] on p "-Informações: https://docs.google.com/document/d/1KPi1FzikpQXUSyZOfoOYt9-JaNIjO…" at bounding box center [170, 153] width 276 height 7
click at [304, 22] on div "6709023_YEES_PEÇAS_PERFORMANCE_ANIMADO_ESSÊNCIA CAMPOLIM nenhum grupo disponíve…" at bounding box center [168, 100] width 336 height 200
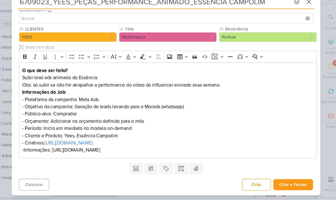
click at [48, 150] on p "-Informações: https://docs.google.com/document/d/1KPi1FzikpQXUSyZOfoOYt9-JaNIjO…" at bounding box center [170, 153] width 276 height 7
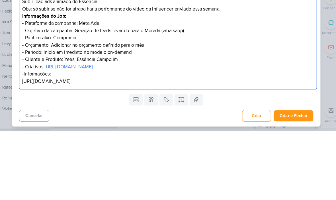
scroll to position [52, 0]
click at [306, 25] on div "6709023_YEES_PEÇAS_PERFORMANCE_ANIMADO_ESSÊNCIA CAMPOLIM nenhum grupo disponíve…" at bounding box center [168, 100] width 336 height 200
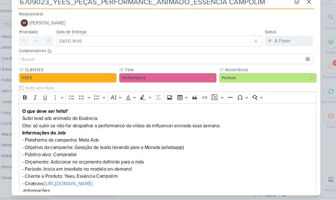
scroll to position [0, 0]
click at [215, 28] on button "IM Isabella Machado Guimarães" at bounding box center [168, 33] width 278 height 10
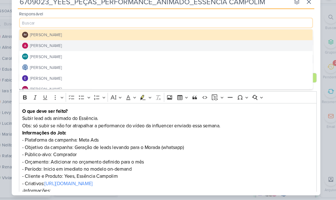
click at [213, 49] on button "[PERSON_NAME]" at bounding box center [168, 54] width 278 height 10
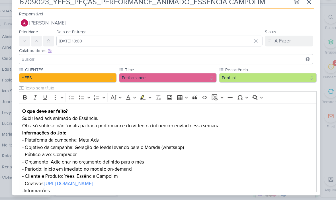
click at [212, 64] on input at bounding box center [167, 67] width 275 height 7
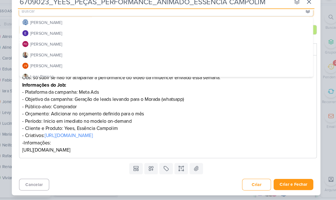
scroll to position [30, 0]
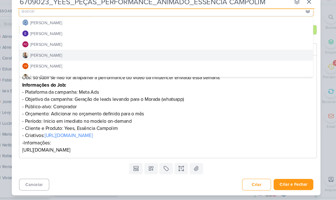
click at [136, 58] on button "[PERSON_NAME]" at bounding box center [168, 63] width 278 height 10
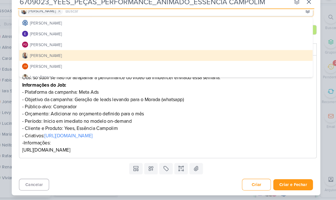
scroll to position [0, 0]
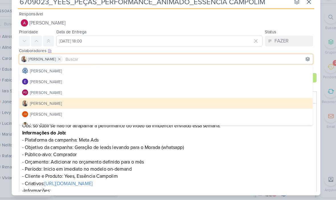
click at [160, 64] on input at bounding box center [189, 67] width 234 height 7
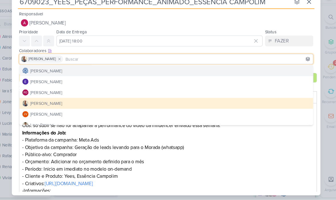
click at [161, 73] on button "[PERSON_NAME]" at bounding box center [168, 78] width 278 height 10
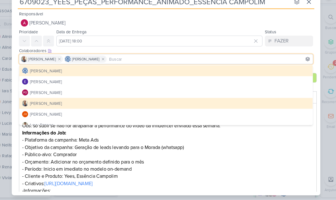
click at [249, 133] on p "Informações do Job:" at bounding box center [170, 136] width 276 height 7
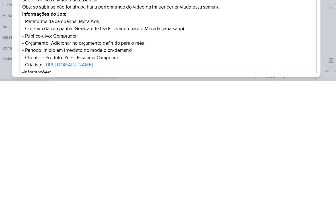
click at [310, 42] on div "6709023_YEES_PEÇAS_PERFORMANCE_ANIMADO_ESSÊNCIA CAMPOLIM nenhum grupo disponíve…" at bounding box center [168, 100] width 336 height 200
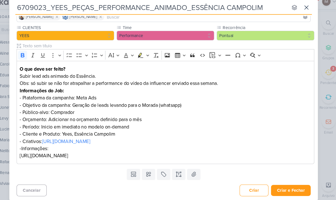
scroll to position [52, 0]
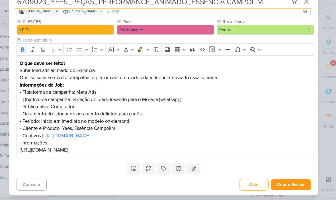
click at [283, 180] on button "Criar e Fechar" at bounding box center [289, 185] width 38 height 11
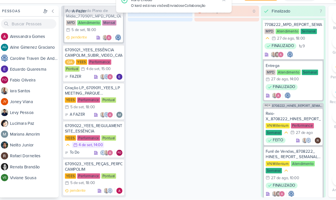
scroll to position [1246, 0]
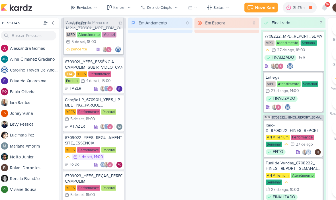
click at [307, 9] on icon at bounding box center [310, 7] width 7 height 7
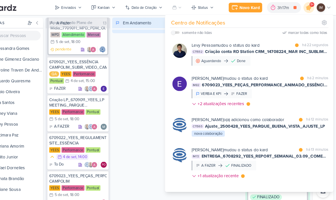
click at [280, 60] on div "Levy Pessoa mudou o status do kard marcar como lida há 22 segundos CT1552 Criaç…" at bounding box center [264, 51] width 129 height 22
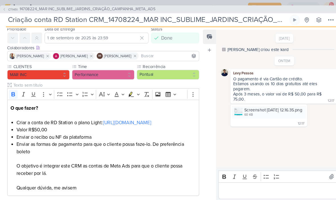
scroll to position [12, 0]
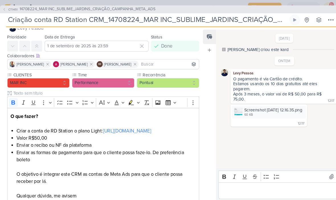
click at [311, 17] on icon at bounding box center [313, 18] width 7 height 7
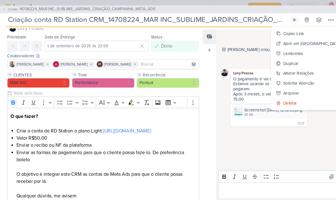
click at [153, 61] on input at bounding box center [159, 60] width 55 height 7
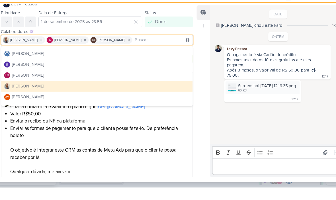
scroll to position [30, 0]
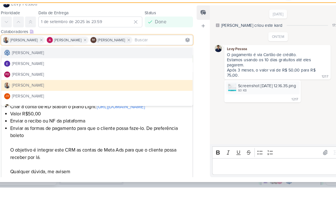
click at [142, 68] on button "[PERSON_NAME]" at bounding box center [97, 73] width 181 height 10
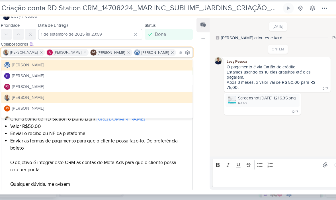
click at [192, 121] on div "Feed Atrelar email Solte o email para atrelar ao kard" at bounding box center [198, 109] width 13 height 162
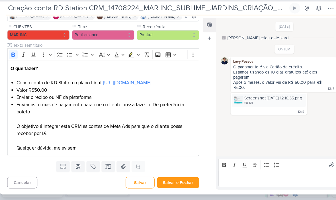
scroll to position [61, 0]
click at [170, 178] on button "Salvar e Fechar" at bounding box center [169, 183] width 40 height 11
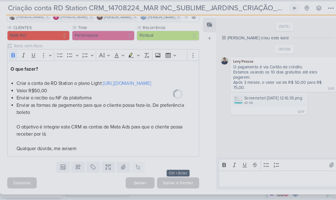
scroll to position [61, 0]
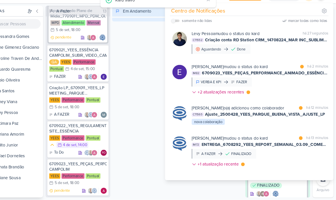
click at [224, 111] on b "[PERSON_NAME]" at bounding box center [215, 113] width 30 height 5
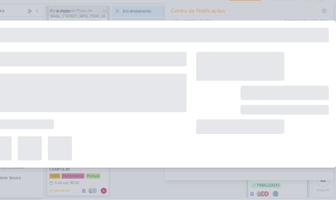
type input "Ajuste_2500428_YEES_PARQUE_BUENA_VISTA_AJUSTE_LP"
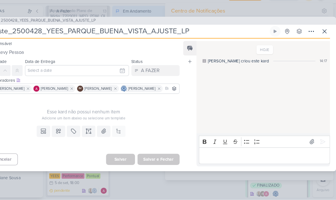
scroll to position [0, 0]
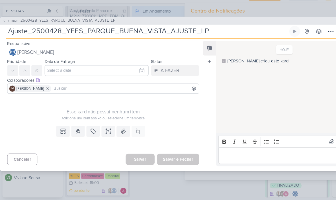
click at [74, 132] on icon at bounding box center [74, 135] width 6 height 6
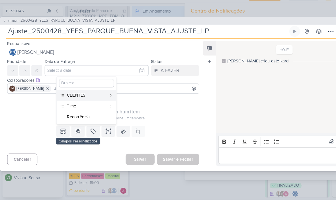
click at [101, 96] on button "CLIENTES" at bounding box center [82, 101] width 56 height 10
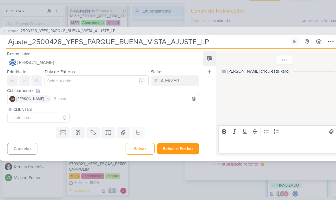
click at [49, 118] on button "-- selecionar --" at bounding box center [36, 122] width 59 height 9
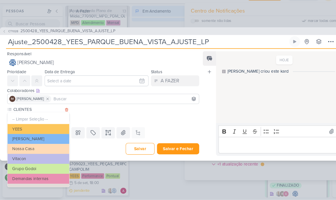
click at [52, 128] on button "YEES" at bounding box center [36, 132] width 58 height 9
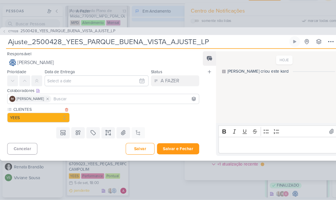
click at [75, 135] on icon at bounding box center [74, 137] width 4 height 4
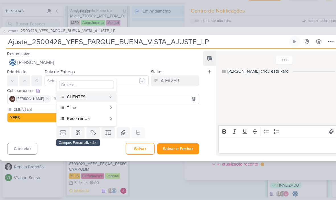
click at [95, 110] on div "Time" at bounding box center [82, 113] width 38 height 6
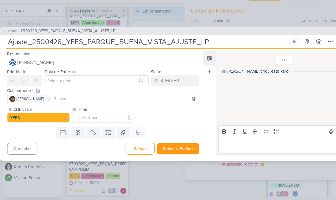
click at [107, 118] on button "-- selecionar --" at bounding box center [97, 122] width 59 height 9
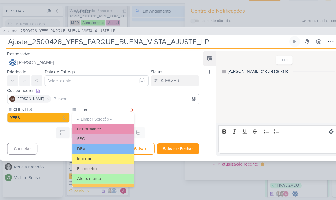
click at [96, 128] on button "Performance" at bounding box center [97, 132] width 58 height 9
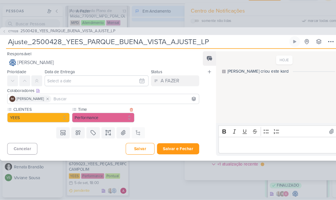
click at [77, 131] on button at bounding box center [74, 136] width 13 height 10
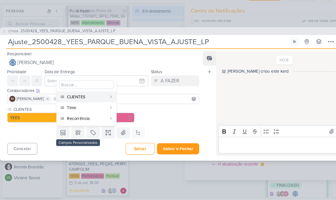
click at [91, 120] on div "Recorrência" at bounding box center [82, 123] width 38 height 6
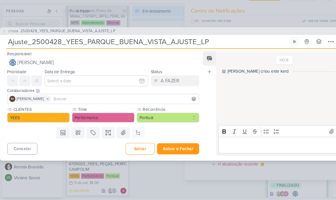
click at [100, 131] on button at bounding box center [102, 136] width 13 height 10
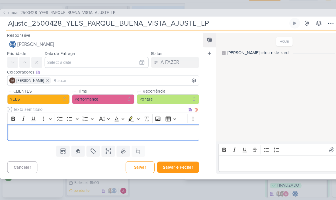
click at [13, 118] on div "Bold Italic Underline More To-do List Bulleted List Bulleted List Numbered List…" at bounding box center [98, 123] width 182 height 11
click at [11, 121] on icon "Editor toolbar" at bounding box center [12, 123] width 3 height 4
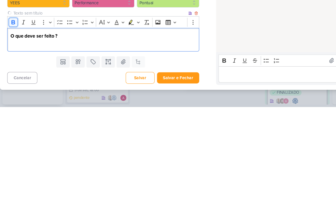
click at [13, 117] on icon "Editor toolbar" at bounding box center [13, 120] width 6 height 6
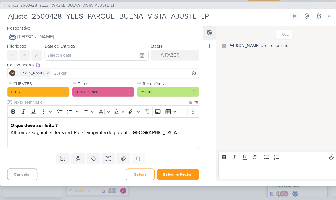
click at [173, 140] on p "Editor editing area: main" at bounding box center [97, 143] width 175 height 7
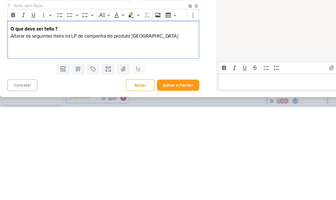
click at [10, 143] on p "Editor editing area: main" at bounding box center [97, 146] width 175 height 7
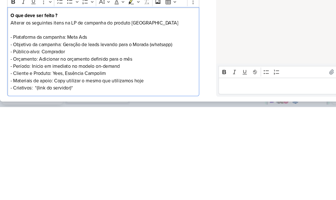
scroll to position [9, 0]
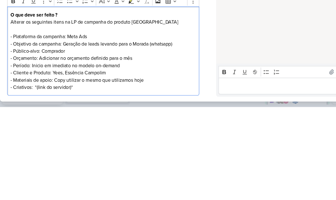
click at [111, 123] on p "Editor editing area: main" at bounding box center [97, 126] width 175 height 7
click at [146, 130] on p "- Plataforma da campanha: Meta Ads - Objetivo da campanha: Geração de leads lev…" at bounding box center [97, 157] width 175 height 55
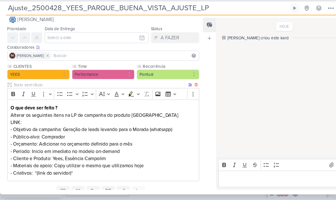
scroll to position [15, 0]
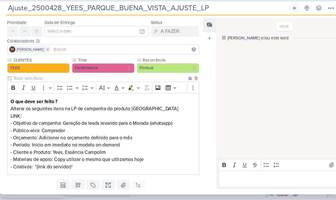
click at [25, 117] on p "⁠⁠⁠⁠⁠⁠⁠LINK: - Objetivo da campanha: Geração de leads levando para o Morada (wh…" at bounding box center [97, 144] width 175 height 55
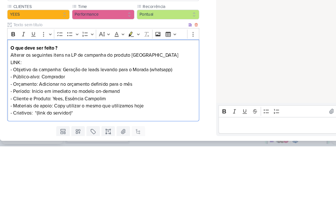
click at [32, 111] on p "Alterar os seguintes itens na LP de campanha do produto Parque BUENA VISTA" at bounding box center [97, 114] width 175 height 7
click at [26, 111] on p "Alterar os seguintes itens na LP de campanha do produto Parque BUENA VISTA" at bounding box center [97, 114] width 175 height 7
click at [23, 117] on p "LINK: - Objetivo da campanha: Geração de leads levando para o Morada (whatsapp)…" at bounding box center [97, 144] width 175 height 55
click at [24, 117] on p "LINK: - Objetivo da campanha: Geração de leads levando para o Morada (whatsapp)…" at bounding box center [97, 144] width 175 height 55
click at [25, 117] on p "LINK: - Objetivo da campanha: Geração de leads levando para o Morada (whatsapp)…" at bounding box center [97, 144] width 175 height 55
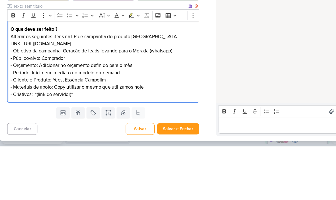
scroll to position [33, 0]
click at [164, 100] on p "LINK: https://marketing.yeesinc.com.br/uma-nova-forma-de-viver - Objetivo da ca…" at bounding box center [97, 127] width 175 height 55
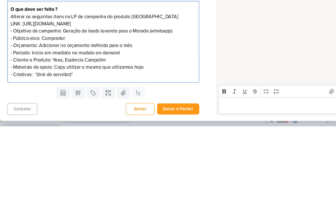
click at [14, 100] on p "LINK: https://marketing.yeesinc.com.br/uma-nova-forma-de-viver - Objetivo da ca…" at bounding box center [97, 127] width 175 height 55
click at [12, 100] on p "LINK: https://marketing.yeesinc.com.br/uma-nova-forma-de-viver - Objetivo da ca…" at bounding box center [97, 127] width 175 height 55
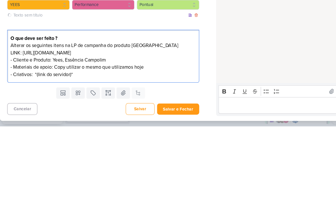
scroll to position [5, 0]
click at [12, 127] on p "LINK: https://marketing.yeesinc.com.br/uma-nova-forma-de-viver - Cliente e Prod…" at bounding box center [97, 140] width 175 height 27
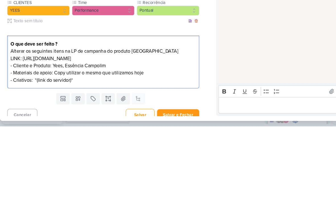
scroll to position [0, 0]
click at [269, 54] on div "HOJE Caroline criou este kard 14:17" at bounding box center [267, 94] width 126 height 131
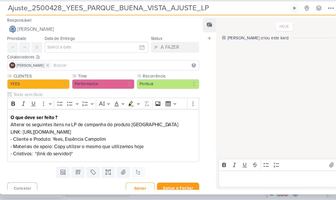
click at [12, 133] on p "LINK: https://marketing.yeesinc.com.br/uma-nova-forma-de-viver - Cliente e Prod…" at bounding box center [97, 146] width 175 height 27
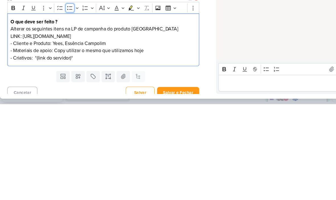
click at [64, 107] on icon "Editor toolbar" at bounding box center [66, 108] width 5 height 3
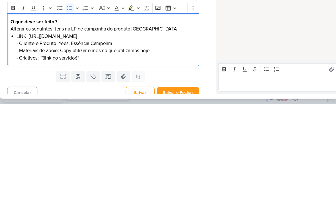
click at [20, 133] on li "LINK: https://marketing.yeesinc.com.br/uma-nova-forma-de-viver - Cliente e Prod…" at bounding box center [101, 146] width 170 height 27
click at [66, 106] on icon "Editor toolbar" at bounding box center [66, 109] width 6 height 6
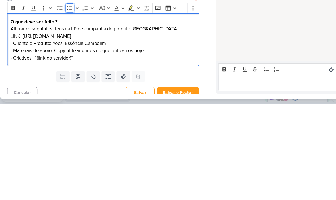
click at [65, 106] on icon "Editor toolbar" at bounding box center [66, 109] width 6 height 6
click at [66, 106] on icon "Editor toolbar" at bounding box center [66, 109] width 6 height 6
click at [15, 133] on p "LINK: https://marketing.yeesinc.com.br/uma-nova-forma-de-viver Cliente e Produt…" at bounding box center [97, 146] width 175 height 27
click at [14, 133] on p "LINK: https://marketing.yeesinc.com.br/uma-nova-forma-de-viver Cliente e Produt…" at bounding box center [97, 146] width 175 height 27
click at [13, 133] on p "LINK: https://marketing.yeesinc.com.br/uma-nova-forma-de-viver Cliente e Produt…" at bounding box center [97, 146] width 175 height 27
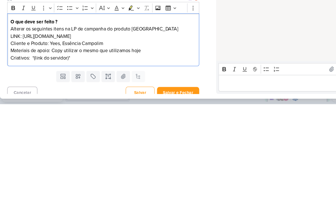
click at [13, 133] on p "LINK: https://marketing.yeesinc.com.br/uma-nova-forma-de-viver Cliente e Produt…" at bounding box center [97, 146] width 175 height 27
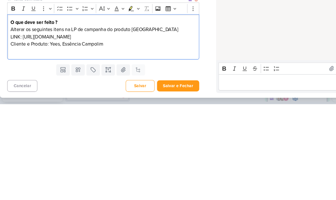
click at [108, 133] on p "LINK: https://marketing.yeesinc.com.br/uma-nova-forma-de-viver Cliente e Produt…" at bounding box center [97, 143] width 175 height 21
click at [13, 133] on p "LINK: https://marketing.yeesinc.com.br/uma-nova-forma-de-viver Cliente e Produt…" at bounding box center [97, 143] width 175 height 21
click at [106, 133] on p "LINK: https://marketing.yeesinc.com.br/uma-nova-forma-de-viver Cliente e Produt…" at bounding box center [97, 143] width 175 height 21
click at [105, 133] on p "LINK: https://marketing.yeesinc.com.br/uma-nova-forma-de-viver Cliente e Produt…" at bounding box center [97, 143] width 175 height 21
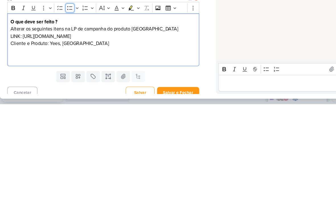
click at [65, 106] on icon "Editor toolbar" at bounding box center [66, 109] width 6 height 6
click at [11, 107] on icon "Editor toolbar" at bounding box center [12, 109] width 3 height 4
click at [30, 114] on div "O que deve ser feito ? Alterar os seguintes itens na LP de campanha do produto …" at bounding box center [98, 139] width 182 height 50
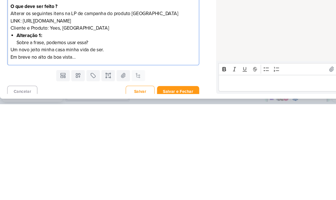
scroll to position [18, 0]
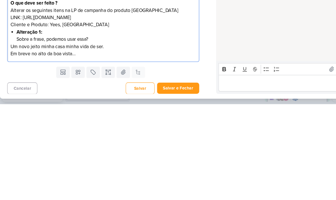
click at [21, 129] on li "Alteração 1: Sobre a frase, podemos usar essa?" at bounding box center [101, 136] width 170 height 14
click at [23, 129] on li "Alteração 1: Sobre a frase, podemos usar essa?" at bounding box center [101, 136] width 170 height 14
click at [13, 142] on p "Um novo jeito minha casa minha vida de ser." at bounding box center [97, 145] width 175 height 7
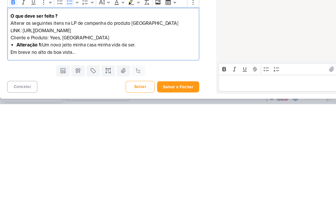
scroll to position [5, 0]
click at [11, 102] on icon "Editor toolbar" at bounding box center [12, 104] width 3 height 4
click at [13, 101] on icon "Editor toolbar" at bounding box center [13, 104] width 6 height 6
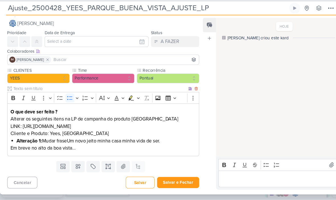
click at [105, 148] on p "Em breve no alto da boa vista…" at bounding box center [97, 151] width 175 height 7
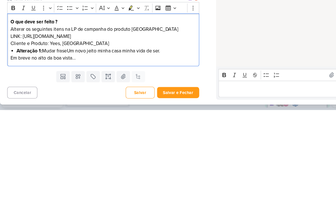
click at [68, 141] on li "Alteração 1: Mudar fraseUm novo jeito minha casa minha vida de ser." at bounding box center [101, 144] width 170 height 7
click at [74, 148] on p "Em breve no alto da boa vista…" at bounding box center [97, 151] width 175 height 7
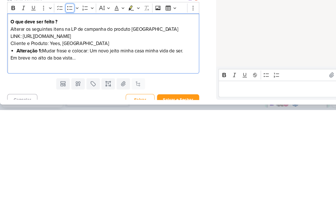
click at [66, 101] on icon "Editor toolbar" at bounding box center [66, 104] width 6 height 6
click at [12, 101] on icon "Editor toolbar" at bounding box center [13, 104] width 6 height 6
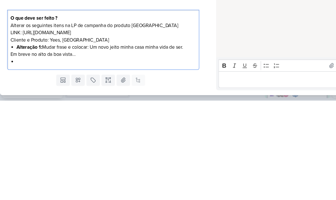
click at [52, 146] on li "Alteração 1: Mudar frase e colocar: Um novo jeito minha casa minha vida de ser." at bounding box center [101, 149] width 170 height 7
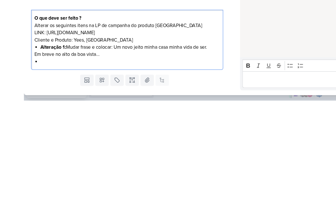
click at [97, 146] on li "Alteração 1: Mudar frase e colocar: Um novo jeito minha casa minha vida de ser." at bounding box center [101, 149] width 170 height 7
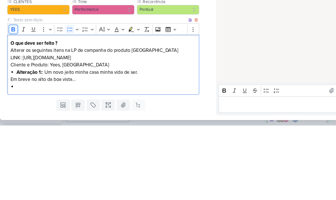
click at [14, 106] on icon "Editor toolbar" at bounding box center [13, 109] width 6 height 6
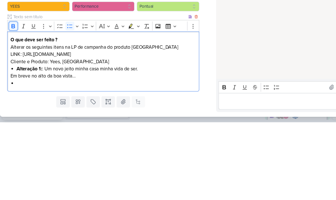
click at [11, 107] on icon "Editor toolbar" at bounding box center [12, 109] width 3 height 4
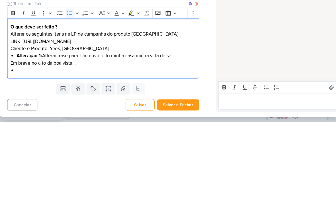
scroll to position [12, 0]
click at [14, 94] on icon "Editor toolbar" at bounding box center [13, 97] width 6 height 6
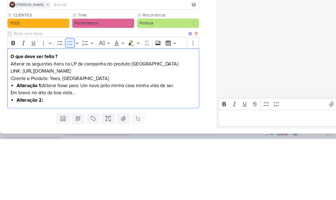
click at [69, 106] on icon "Editor toolbar" at bounding box center [66, 109] width 6 height 6
click at [73, 106] on icon "Editor toolbar" at bounding box center [73, 109] width 3 height 6
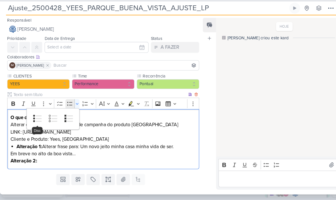
click at [16, 160] on strong "Alteração 2:" at bounding box center [22, 163] width 25 height 6
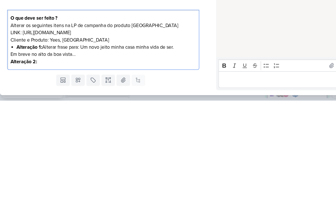
click at [12, 160] on strong "Alteração 2:" at bounding box center [22, 163] width 25 height 6
click at [54, 160] on p "Alteração 2:" at bounding box center [97, 163] width 175 height 7
copy strong "Alteração"
click at [46, 160] on p "Alteração 2:" at bounding box center [97, 163] width 175 height 7
click at [10, 160] on strong "Alteração 2:" at bounding box center [22, 163] width 25 height 6
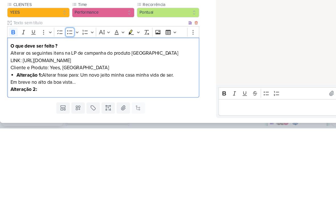
click at [64, 107] on icon "Editor toolbar" at bounding box center [66, 108] width 5 height 3
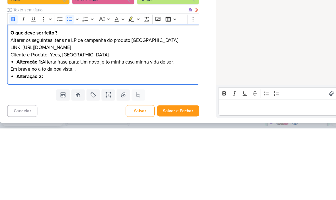
scroll to position [12, 0]
click at [54, 148] on li "Alteração 2:" at bounding box center [101, 151] width 170 height 7
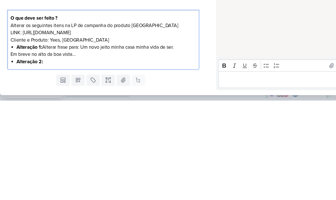
click at [14, 114] on div "O que deve ser feito ? Alterar os seguintes itens na LP de campanha do produto …" at bounding box center [98, 142] width 182 height 57
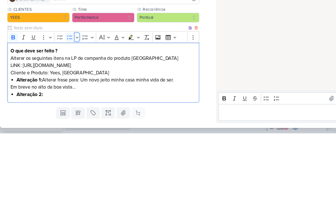
click at [75, 105] on button "Bulleted List" at bounding box center [72, 109] width 5 height 9
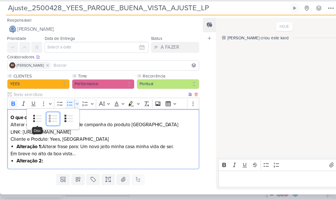
click at [49, 117] on icon "Bulleted list styles toolbar" at bounding box center [50, 123] width 13 height 13
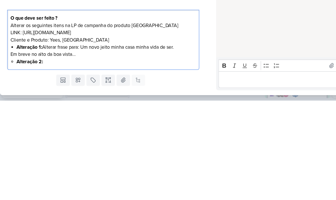
click at [72, 160] on li "Alteração 2:" at bounding box center [101, 163] width 170 height 7
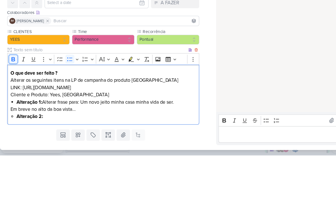
click at [13, 106] on icon "Editor toolbar" at bounding box center [13, 109] width 6 height 6
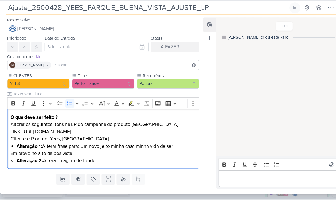
click at [27, 28] on label "Responsável" at bounding box center [18, 30] width 23 height 5
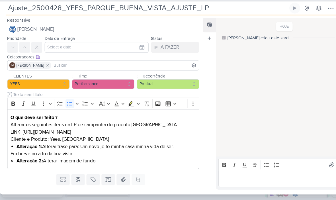
click at [32, 35] on span "[PERSON_NAME]" at bounding box center [34, 38] width 34 height 7
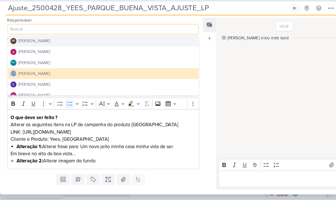
click at [25, 57] on div "[PERSON_NAME]" at bounding box center [32, 60] width 30 height 6
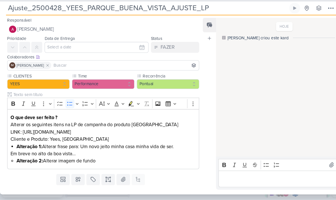
click at [76, 70] on input at bounding box center [118, 73] width 137 height 7
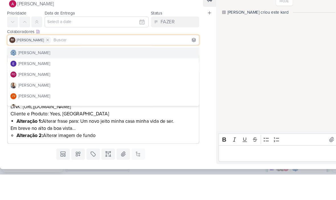
click at [24, 82] on div "[PERSON_NAME]" at bounding box center [32, 85] width 30 height 6
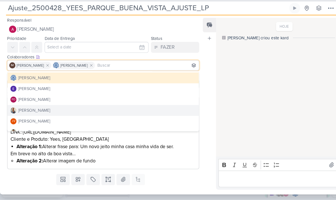
click at [25, 111] on button "[PERSON_NAME]" at bounding box center [97, 116] width 181 height 10
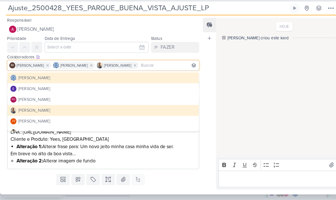
click at [188, 173] on div "Templates Campos Personalizados CLIENTES YEES Teixeira Duarte MPD" at bounding box center [95, 180] width 191 height 15
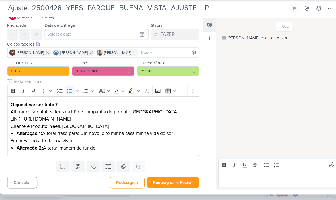
scroll to position [12, 0]
click at [168, 178] on button "Redesignar e Fechar" at bounding box center [163, 183] width 49 height 11
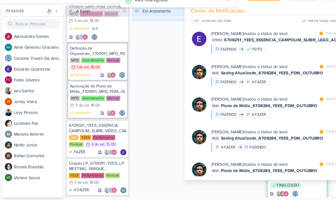
scroll to position [0, 0]
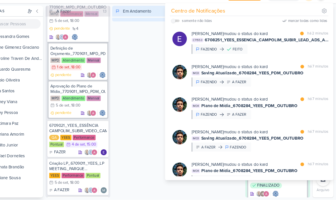
click at [135, 137] on div "Em Andamento 0" at bounding box center [155, 107] width 61 height 181
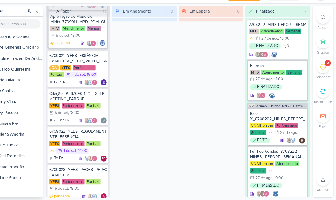
scroll to position [1230, 0]
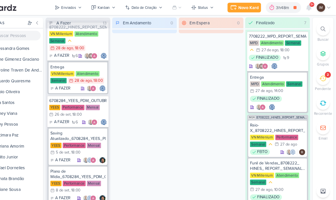
click at [307, 4] on icon at bounding box center [310, 7] width 7 height 7
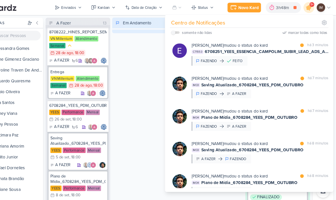
scroll to position [4, 0]
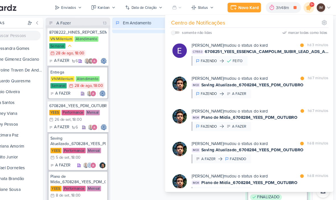
click at [77, 8] on div "Enviados" at bounding box center [84, 7] width 14 height 5
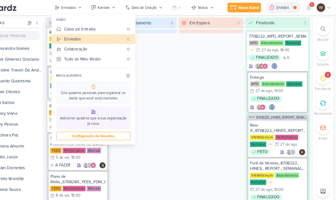
click at [79, 28] on div "Caixa de Entrada" at bounding box center [107, 28] width 56 height 6
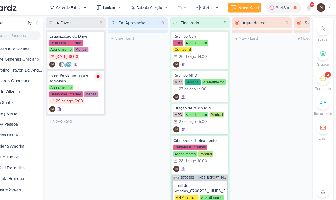
click at [308, 7] on icon at bounding box center [310, 7] width 5 height 5
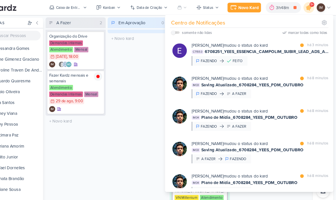
scroll to position [0, 0]
click at [264, 65] on div "Eduardo Quaresma mudou o status do kard marcar como lida há 3 minutos CT1553 67…" at bounding box center [255, 50] width 154 height 31
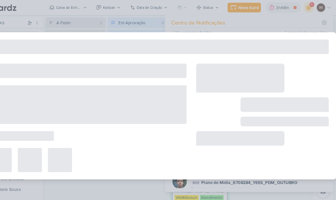
click at [265, 63] on div at bounding box center [246, 73] width 84 height 27
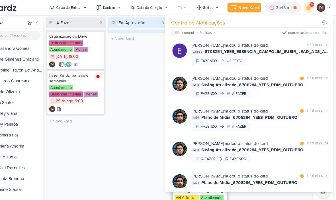
click at [273, 64] on div "Eduardo Quaresma mudou o status do kard marcar como não lida há 3 minutos CT155…" at bounding box center [255, 50] width 154 height 31
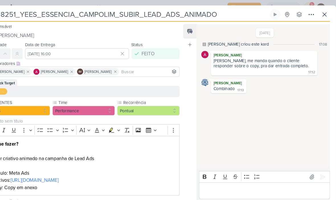
click at [322, 13] on icon at bounding box center [325, 13] width 7 height 7
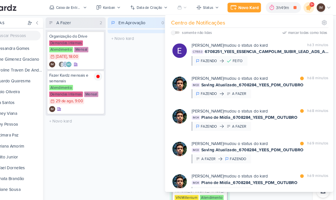
click at [62, 11] on button "Caixa de Entrada" at bounding box center [83, 7] width 42 height 9
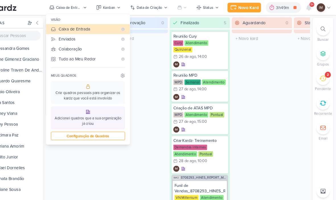
click at [74, 36] on div "Enviados" at bounding box center [102, 37] width 56 height 6
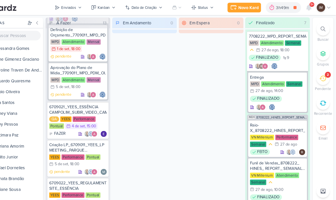
scroll to position [1171, 0]
click at [65, 103] on div "6709021_YEES_ESSÊNCIA CAMPOLIM_SUBIR_VIDEO_CAMPANHAS" at bounding box center [92, 104] width 54 height 10
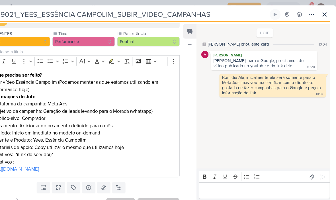
scroll to position [69, 0]
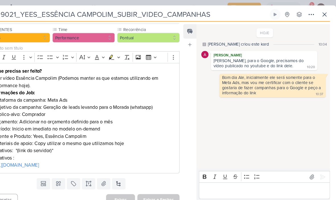
click at [320, 18] on button at bounding box center [325, 14] width 10 height 10
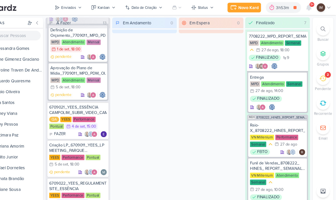
click at [311, 3] on div "9+" at bounding box center [313, 4] width 5 height 5
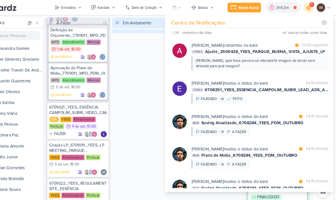
click at [251, 60] on div "Carol, qual frase precisa ser alterada?A imagem de fundo será alterada para qua…" at bounding box center [264, 60] width 121 height 10
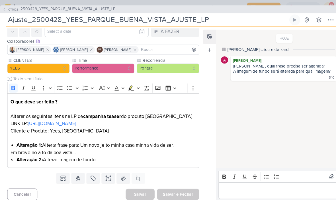
scroll to position [26, 0]
click at [252, 180] on p "Editor editing area: main" at bounding box center [268, 180] width 118 height 7
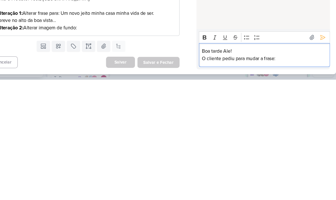
click at [270, 177] on p "O cliente pediu para mudar a frase:" at bounding box center [268, 180] width 118 height 7
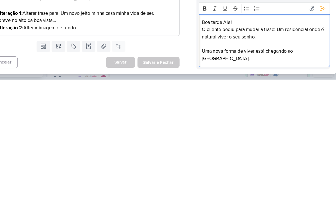
click at [207, 138] on div "Boa tarde Ale! O cliente pediu para mudar a frase: Um residencial onde é natura…" at bounding box center [269, 163] width 124 height 50
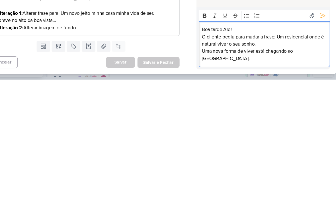
click at [262, 156] on p "O cliente pediu para mudar a frase: Um residencial onde é natural viver o seu s…" at bounding box center [268, 163] width 118 height 14
click at [221, 170] on p "Uma nova forma de viver está chegando ao Alto da Boa Vista." at bounding box center [268, 177] width 118 height 14
click at [207, 145] on div "Boa tarde Ale! O cliente pediu para mudar a frase: “Um residencial onde é natur…" at bounding box center [269, 166] width 124 height 43
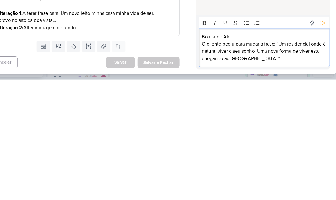
click at [274, 163] on p "O cliente pediu para mudar a frase: “Um residencial onde é natural viver o seu …" at bounding box center [268, 173] width 118 height 21
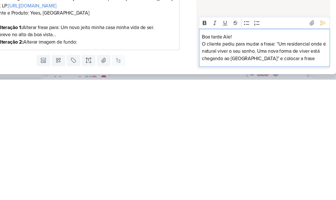
scroll to position [10, 0]
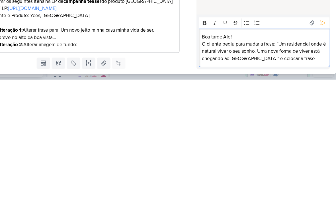
click at [64, 150] on li "Alteração 1: Alterar frase para: Um novo jeito minha casa minha vida de ser." at bounding box center [101, 153] width 170 height 7
click at [62, 150] on li "Alteração 1: Alterar frase para: Um novo jeito minha casa minha vida de ser." at bounding box center [101, 153] width 170 height 7
click at [60, 150] on li "Alteração 1: Alterar frase para: Um novo jeito minha casa minha vida de ser." at bounding box center [101, 153] width 170 height 7
click at [62, 150] on li "Alteração 1: Alterar frase para: Um novo jeito minha casa minha vida de ser." at bounding box center [101, 153] width 170 height 7
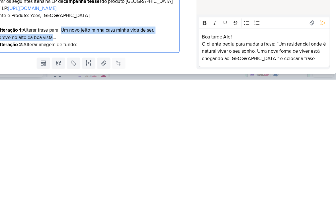
copy div "Um novo jeito minha casa minha vida de ser. Em breve no alto da boa vista"
click at [293, 163] on p "O cliente pediu para mudar a frase: “Um residencial onde é natural viver o seu …" at bounding box center [268, 173] width 118 height 21
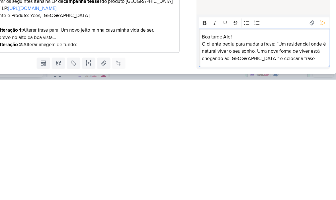
click at [295, 163] on p "O cliente pediu para mudar a frase: “Um residencial onde é natural viver o seu …" at bounding box center [268, 173] width 118 height 21
click at [298, 163] on p "O cliente pediu para mudar a frase: “Um residencial onde é natural viver o seu …" at bounding box center [268, 173] width 118 height 21
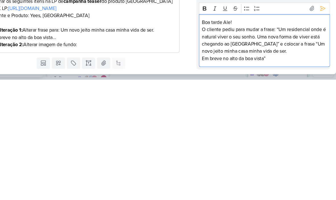
click at [209, 177] on p "Em breve no alto da boa vista”" at bounding box center [268, 180] width 118 height 7
click at [228, 149] on p "O cliente pediu para mudar a frase: “Um residencial onde é natural viver o seu …" at bounding box center [268, 166] width 118 height 34
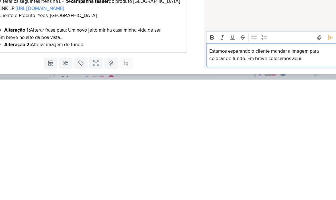
click at [321, 157] on icon at bounding box center [324, 160] width 6 height 6
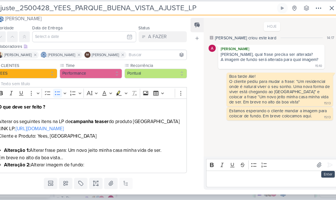
scroll to position [0, 0]
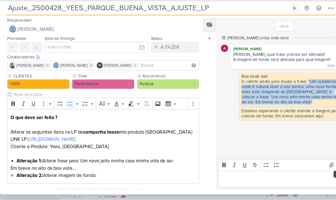
click at [88, 160] on li "Alteração 1: Alterar frase para: Um novo jeito minha casa minha vida de ser." at bounding box center [101, 163] width 170 height 7
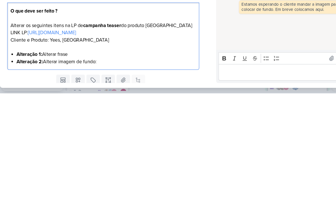
click at [72, 160] on li "Alteração 1: Alterar frase" at bounding box center [101, 163] width 170 height 7
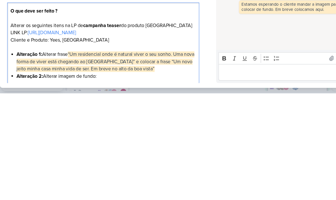
click at [158, 160] on span "“Um residencial onde é natural viver o seu sonho. Uma nova forma de viver está …" at bounding box center [100, 169] width 168 height 19
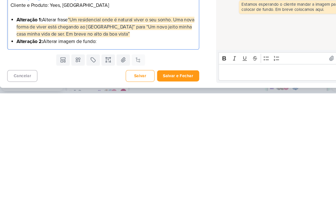
scroll to position [33, 0]
click at [136, 127] on li "Alteração 1: Alterar frase “Um residencial onde é natural viver o seu sonho. Um…" at bounding box center [101, 137] width 170 height 21
click at [181, 178] on button "Salvar e Fechar" at bounding box center [169, 183] width 40 height 11
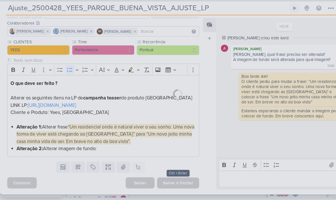
scroll to position [32, 0]
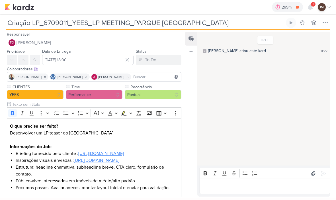
scroll to position [42, 0]
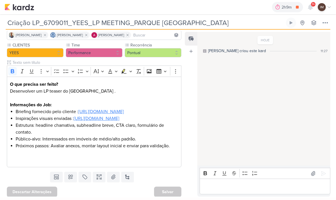
click at [122, 115] on u "[URL][DOMAIN_NAME]" at bounding box center [101, 112] width 46 height 6
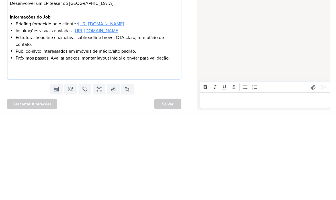
scroll to position [57, 0]
click at [295, 52] on div "HOJE [PERSON_NAME] criou este kard 11:27" at bounding box center [264, 98] width 133 height 133
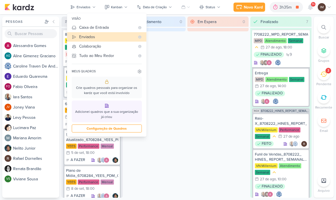
scroll to position [0, 0]
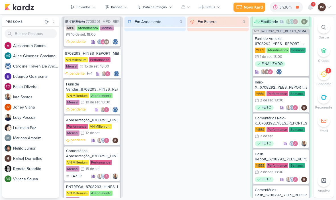
scroll to position [401, 0]
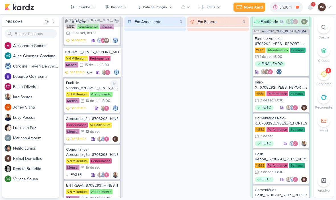
click at [97, 81] on div "Funil de Vendas_8708293_HINES_REPORT_MENSAL_AGOSTO" at bounding box center [92, 85] width 52 height 10
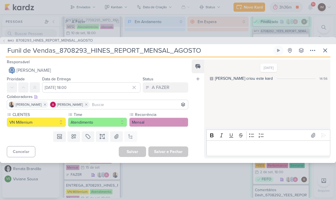
click at [32, 70] on span "[PERSON_NAME]" at bounding box center [34, 70] width 34 height 7
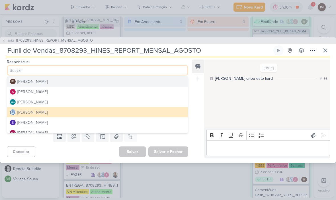
click at [33, 83] on div "[PERSON_NAME]" at bounding box center [32, 82] width 30 height 6
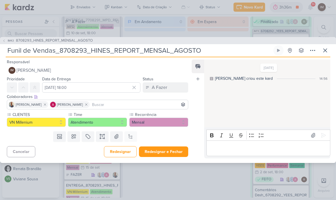
click at [100, 105] on input at bounding box center [139, 104] width 96 height 7
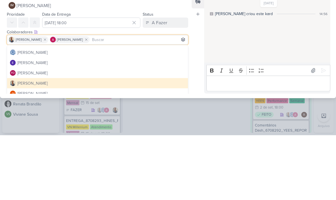
scroll to position [29, 0]
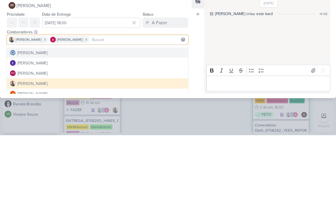
click at [29, 115] on div "[PERSON_NAME]" at bounding box center [32, 118] width 30 height 6
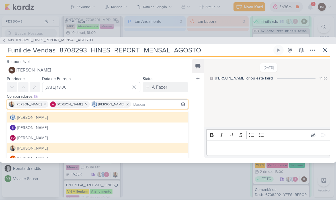
click at [193, 119] on div "Feed Atrelar email Solte o email para atrelar ao kard" at bounding box center [198, 109] width 13 height 99
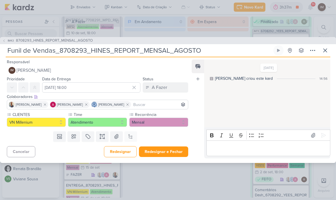
click at [280, 145] on p "Editor editing area: main" at bounding box center [268, 148] width 118 height 7
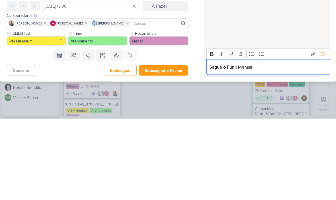
click at [324, 131] on button at bounding box center [323, 135] width 9 height 9
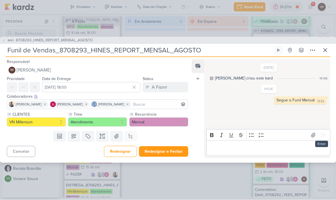
click at [309, 136] on button at bounding box center [313, 135] width 9 height 9
click at [324, 138] on button at bounding box center [323, 135] width 9 height 9
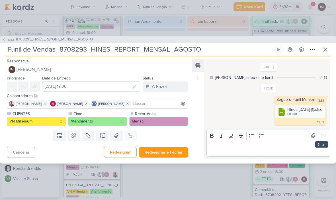
click at [176, 88] on button "A Fazer" at bounding box center [166, 87] width 46 height 10
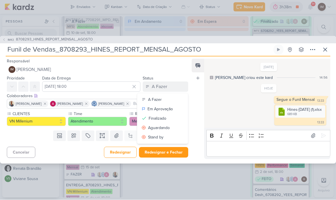
click at [172, 118] on button "Finalizado" at bounding box center [162, 118] width 51 height 9
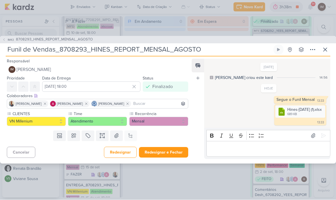
click at [175, 152] on button "Redesignar e Fechar" at bounding box center [163, 152] width 49 height 11
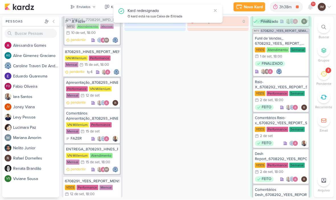
click at [323, 71] on icon at bounding box center [324, 74] width 6 height 6
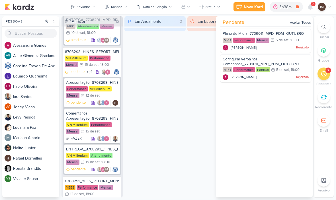
click at [199, 113] on div "Em Espera 0" at bounding box center [218, 107] width 61 height 181
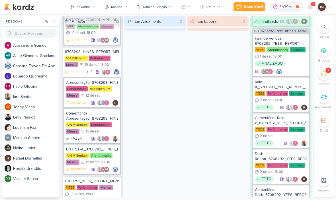
click at [318, 74] on li "2 [GEOGRAPHIC_DATA]" at bounding box center [324, 77] width 20 height 19
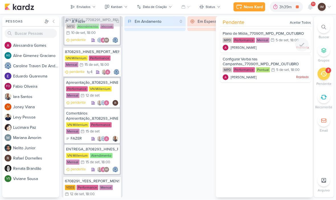
click at [289, 45] on div "[PERSON_NAME] Rejeitado" at bounding box center [266, 48] width 86 height 6
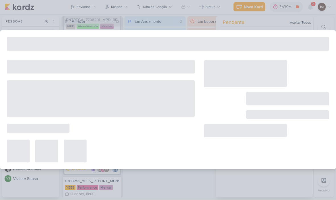
type input "Plano de Mídia_7709011_MPD_PDM_OUTUBRO"
type input "[DATE] 18:00"
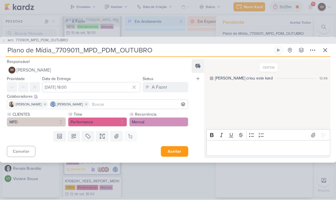
click at [328, 53] on icon at bounding box center [325, 50] width 7 height 7
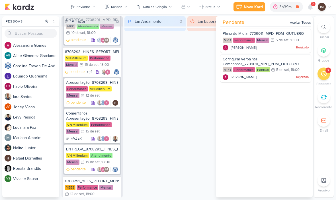
click at [189, 88] on div "Em Espera 0" at bounding box center [218, 107] width 61 height 181
